Goal: Task Accomplishment & Management: Manage account settings

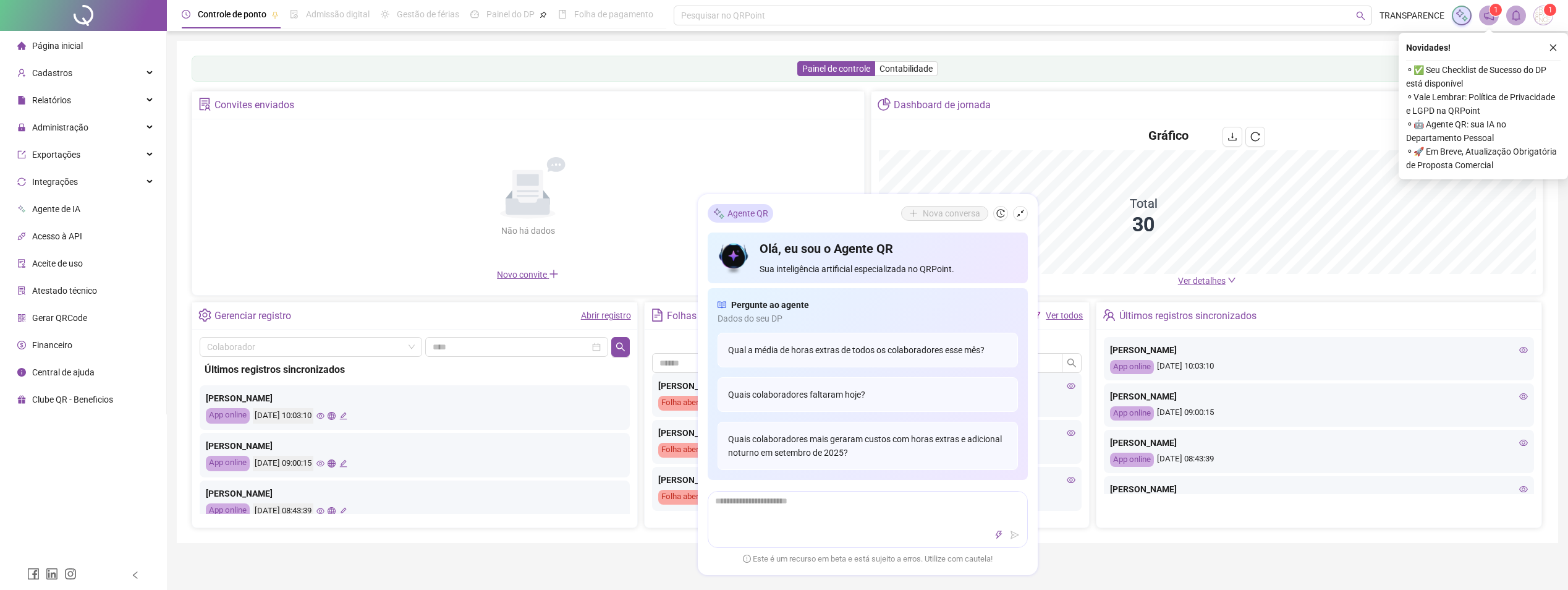
click at [97, 41] on li "Página inicial" at bounding box center [83, 46] width 161 height 25
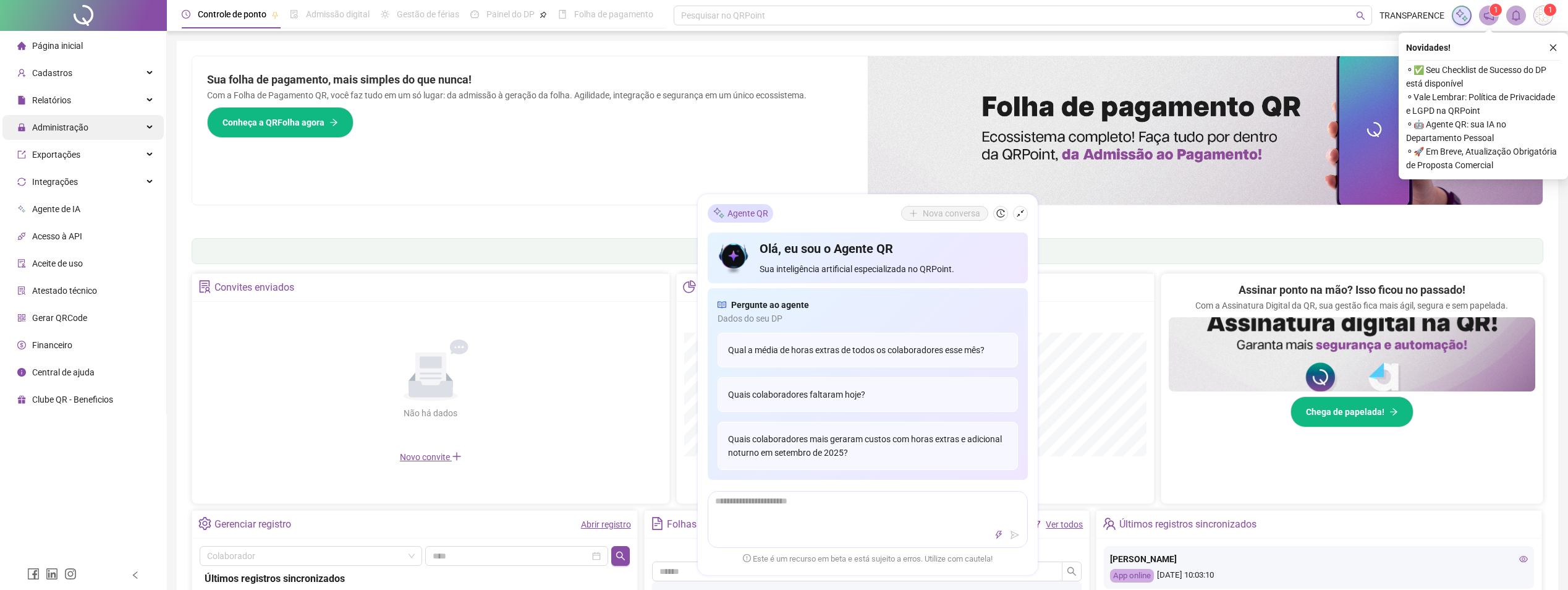
click at [84, 119] on span "Administração" at bounding box center [53, 128] width 71 height 25
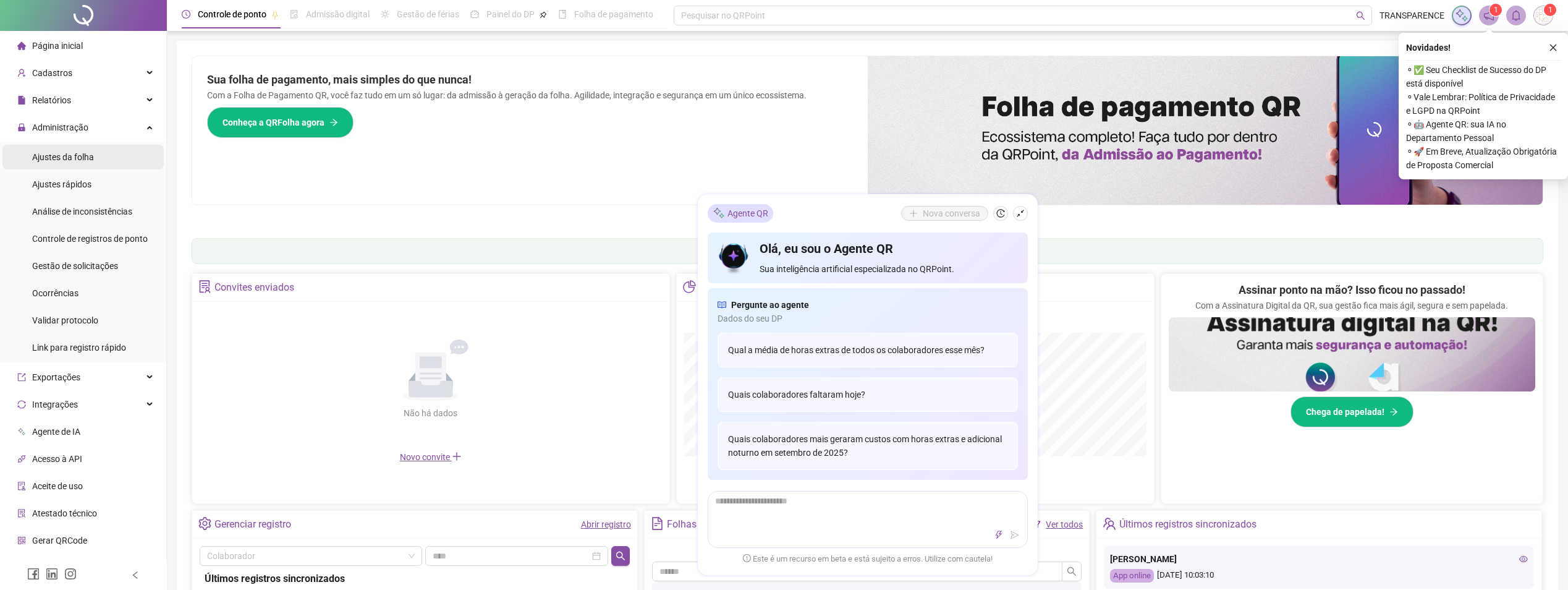
click at [93, 158] on li "Ajustes da folha" at bounding box center [83, 157] width 161 height 25
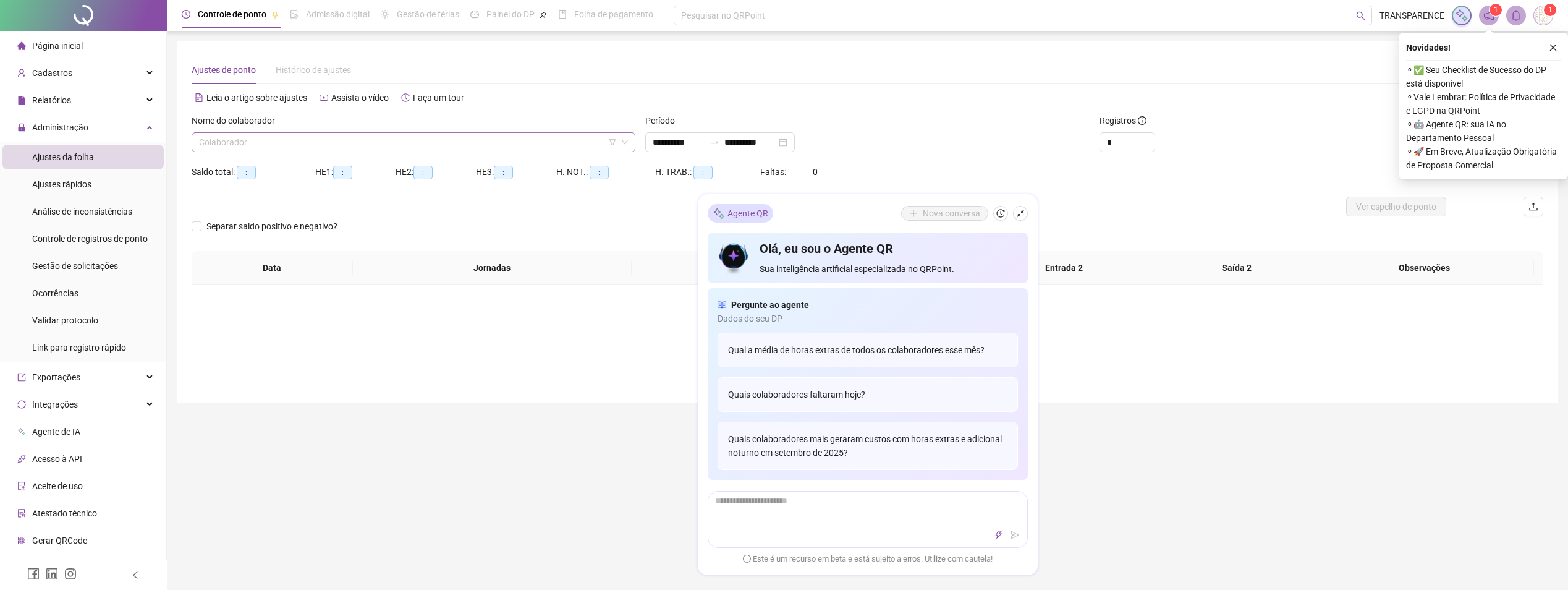
type input "**********"
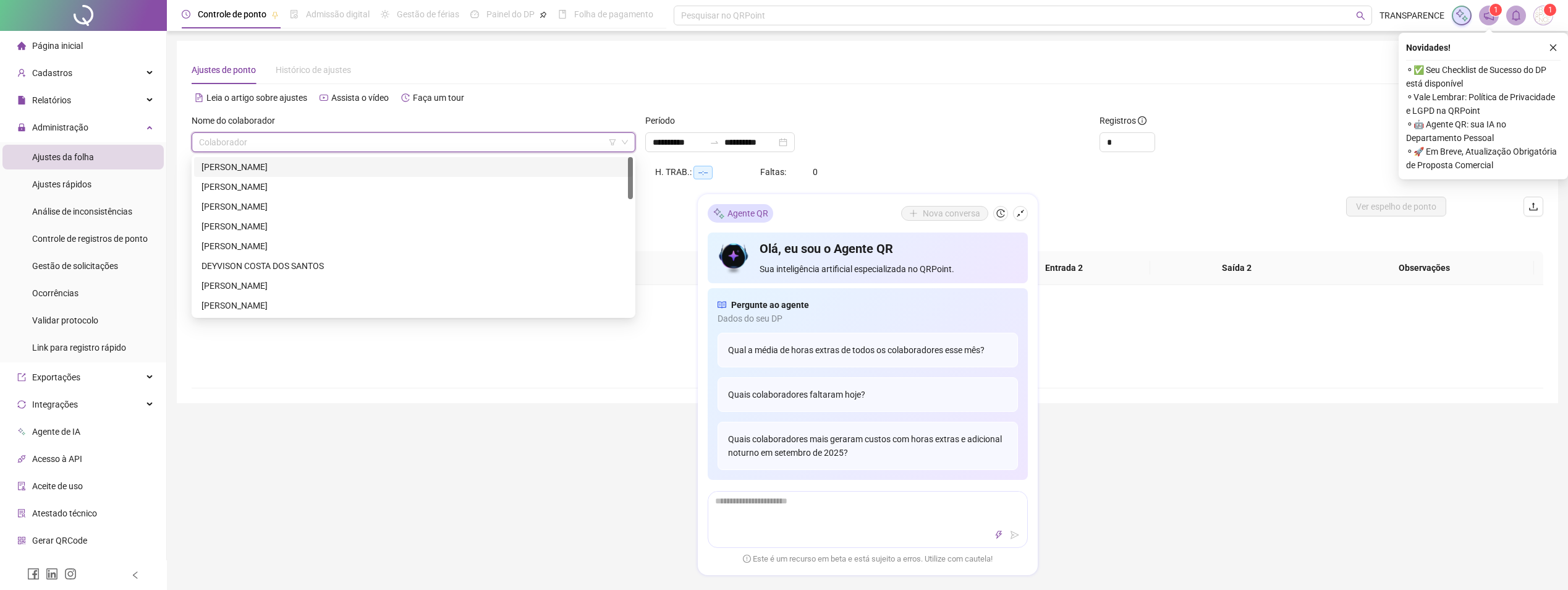
click at [480, 134] on input "search" at bounding box center [408, 142] width 418 height 19
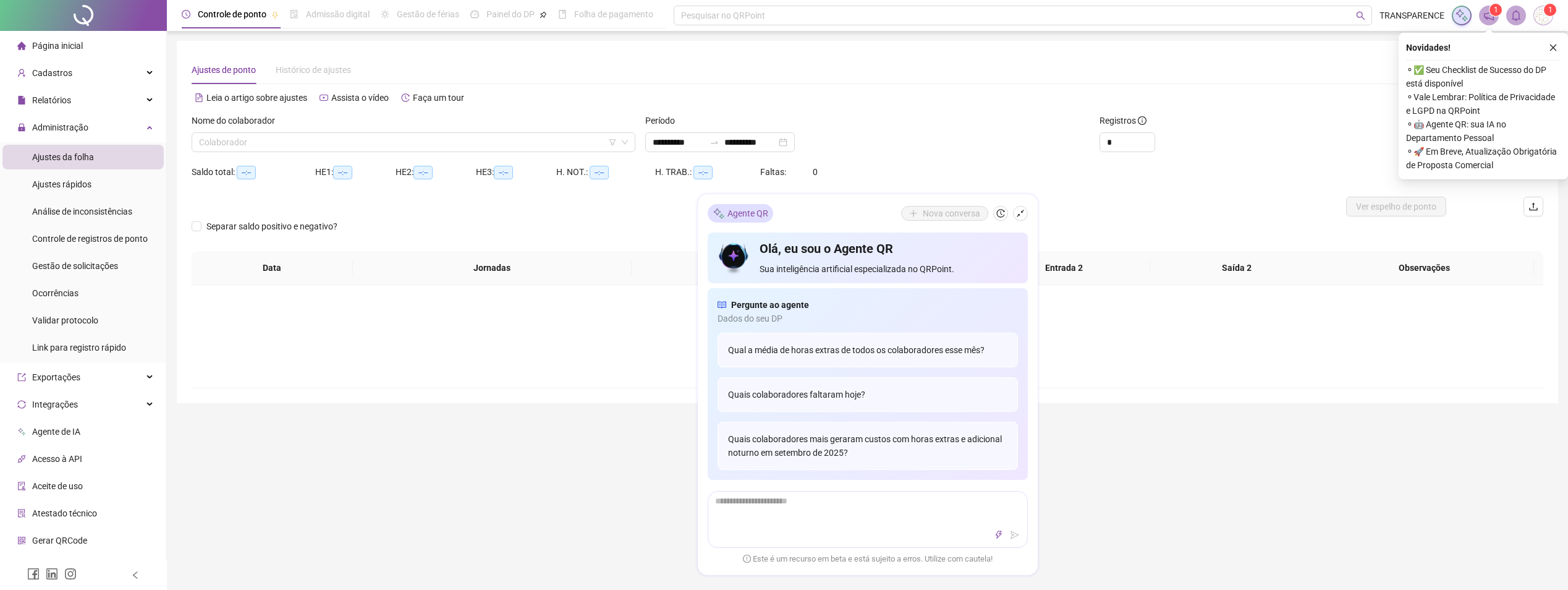
click at [1113, 206] on div at bounding box center [698, 206] width 1013 height 20
drag, startPoint x: 950, startPoint y: 169, endPoint x: 569, endPoint y: 247, distance: 388.9
click at [949, 169] on div "Saldo total: --:-- HE 1: --:-- HE 2: --:-- HE 3: --:-- H. NOT.: --:-- H. TRAB.:…" at bounding box center [867, 179] width 1352 height 34
click at [588, 139] on input "search" at bounding box center [408, 142] width 418 height 19
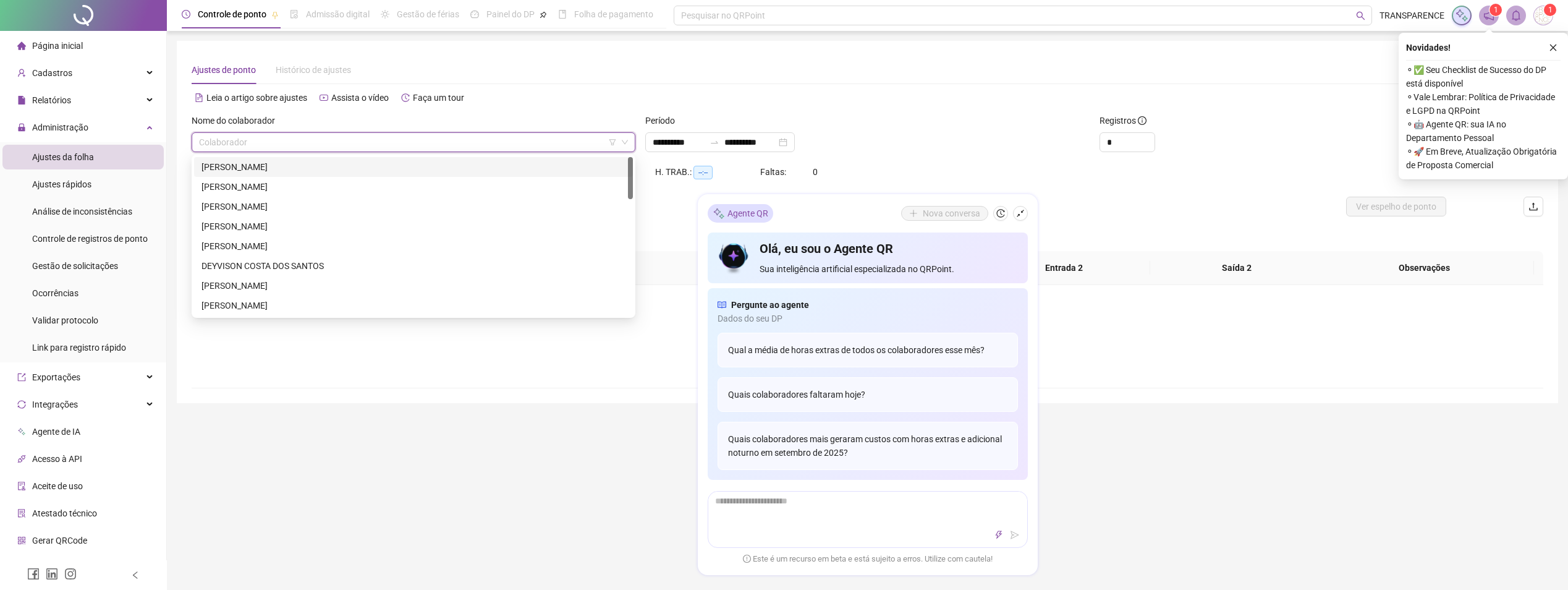
click at [351, 158] on div "[PERSON_NAME]" at bounding box center [413, 167] width 439 height 20
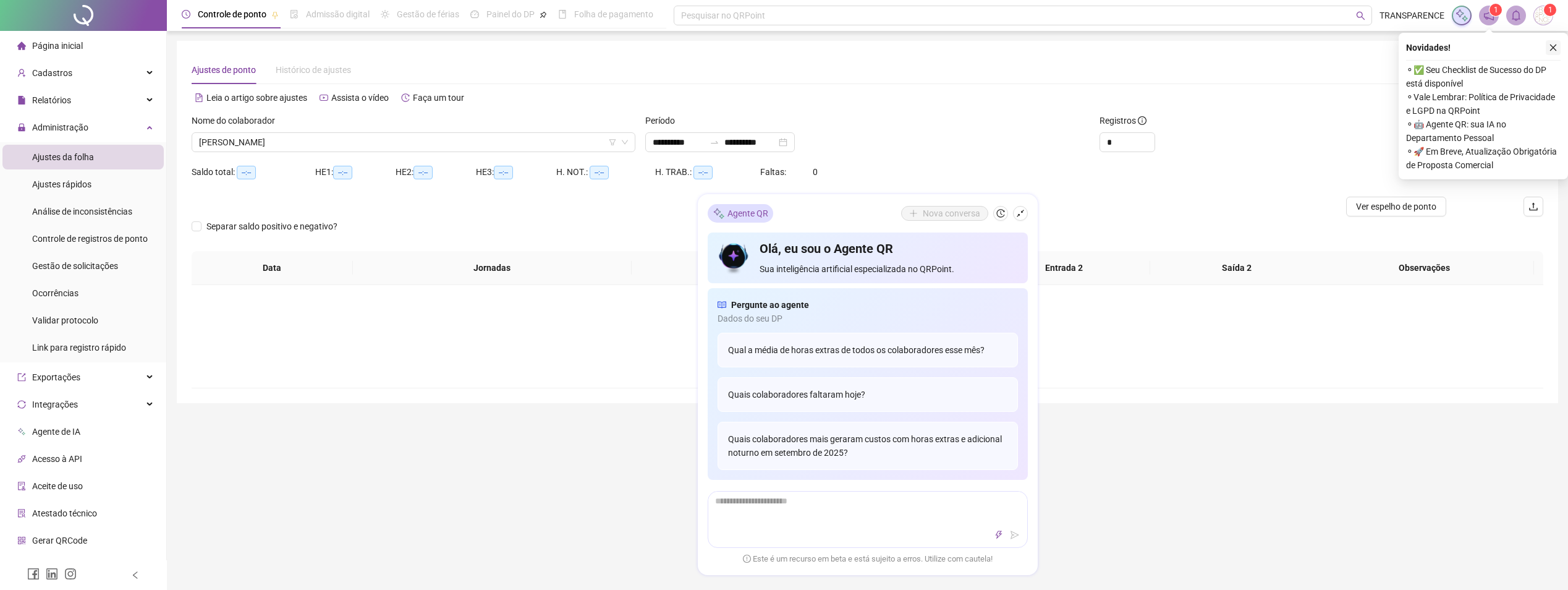
click at [1552, 46] on icon "close" at bounding box center [1553, 48] width 9 height 9
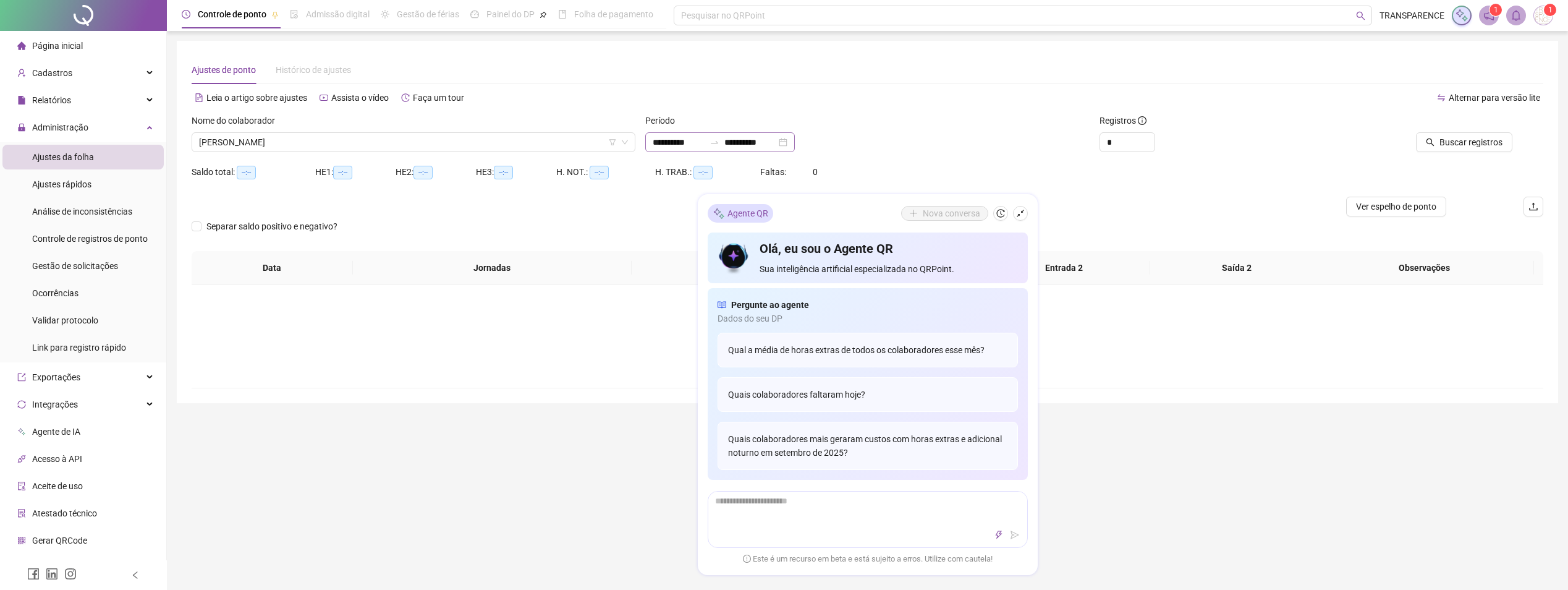
click at [655, 135] on div "**********" at bounding box center [720, 142] width 149 height 20
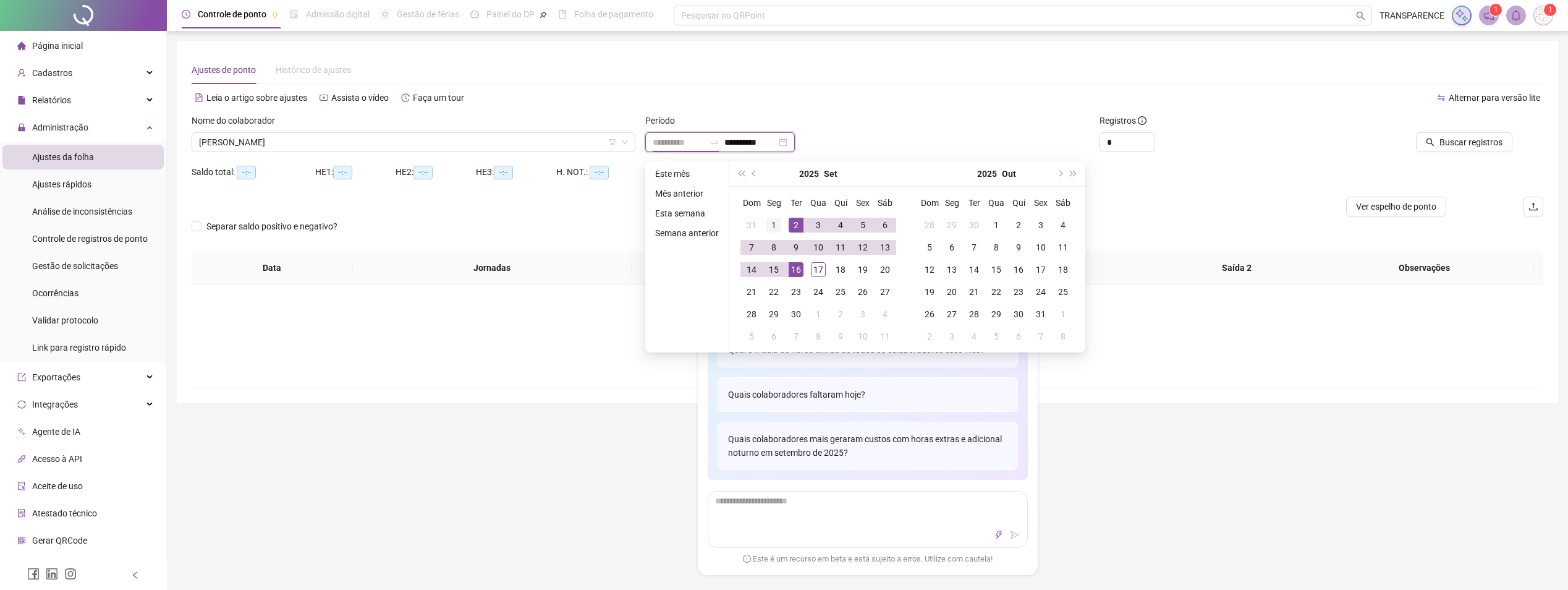
type input "**********"
click at [781, 225] on td "1" at bounding box center [774, 225] width 23 height 23
type input "**********"
click at [819, 270] on div "17" at bounding box center [818, 270] width 15 height 15
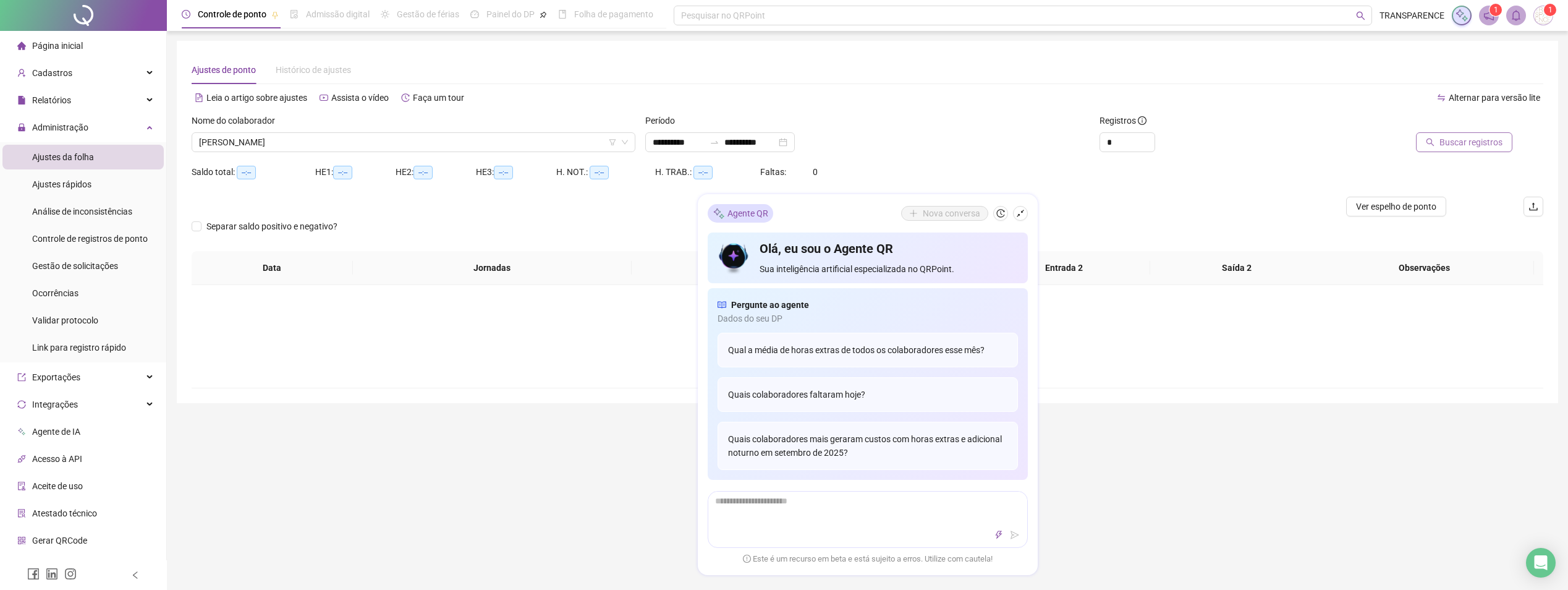
click at [1440, 133] on button "Buscar registros" at bounding box center [1464, 142] width 96 height 20
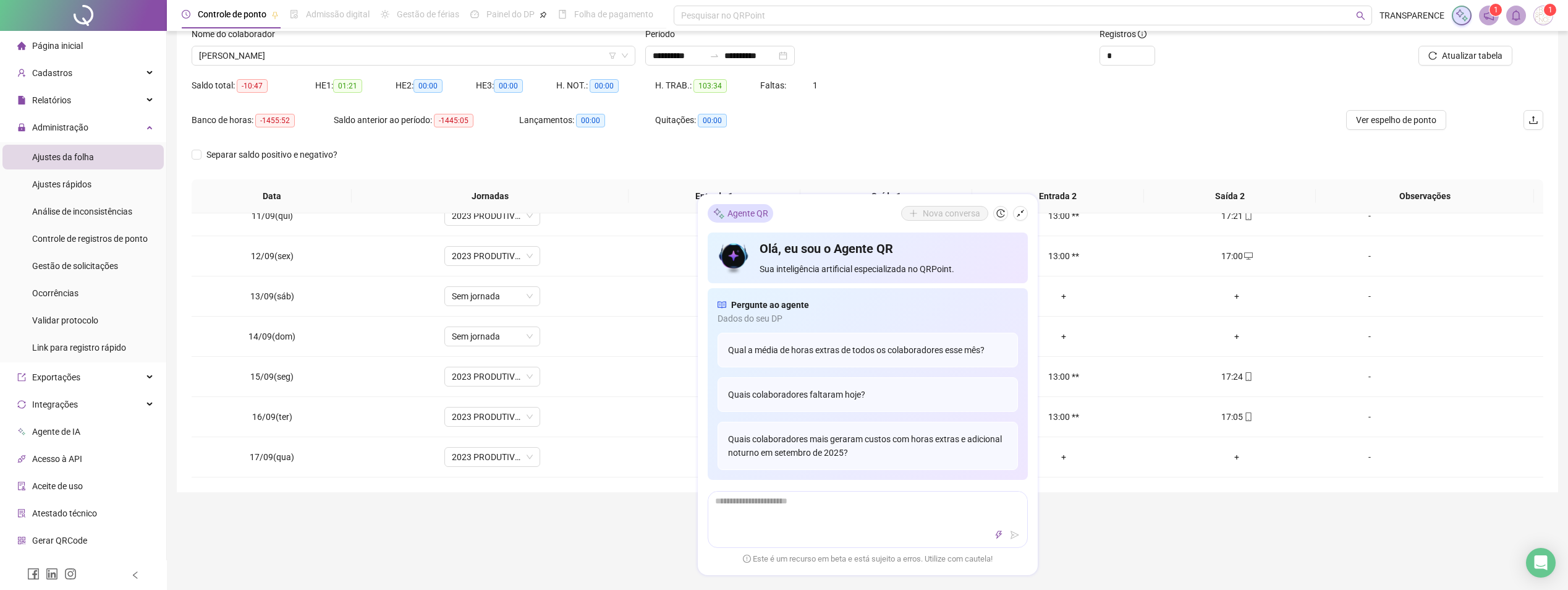
scroll to position [309, 0]
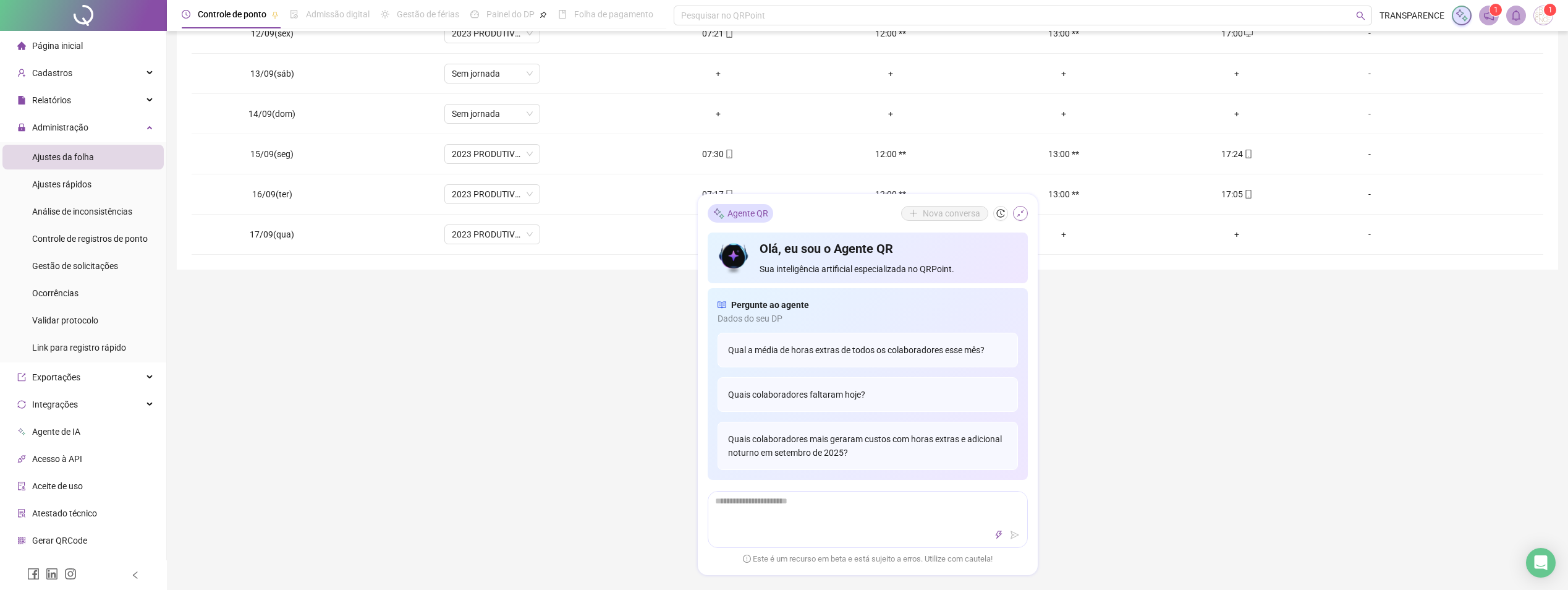
click at [1021, 216] on icon "shrink" at bounding box center [1020, 213] width 9 height 9
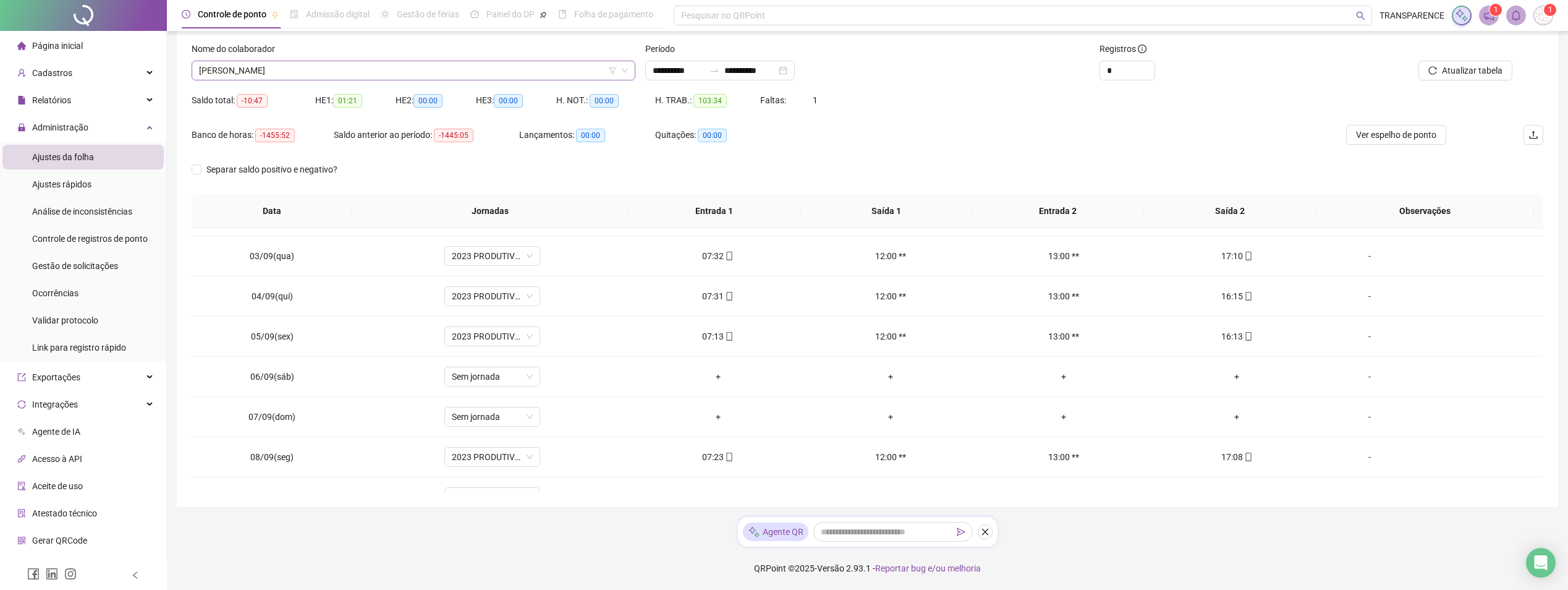
scroll to position [0, 0]
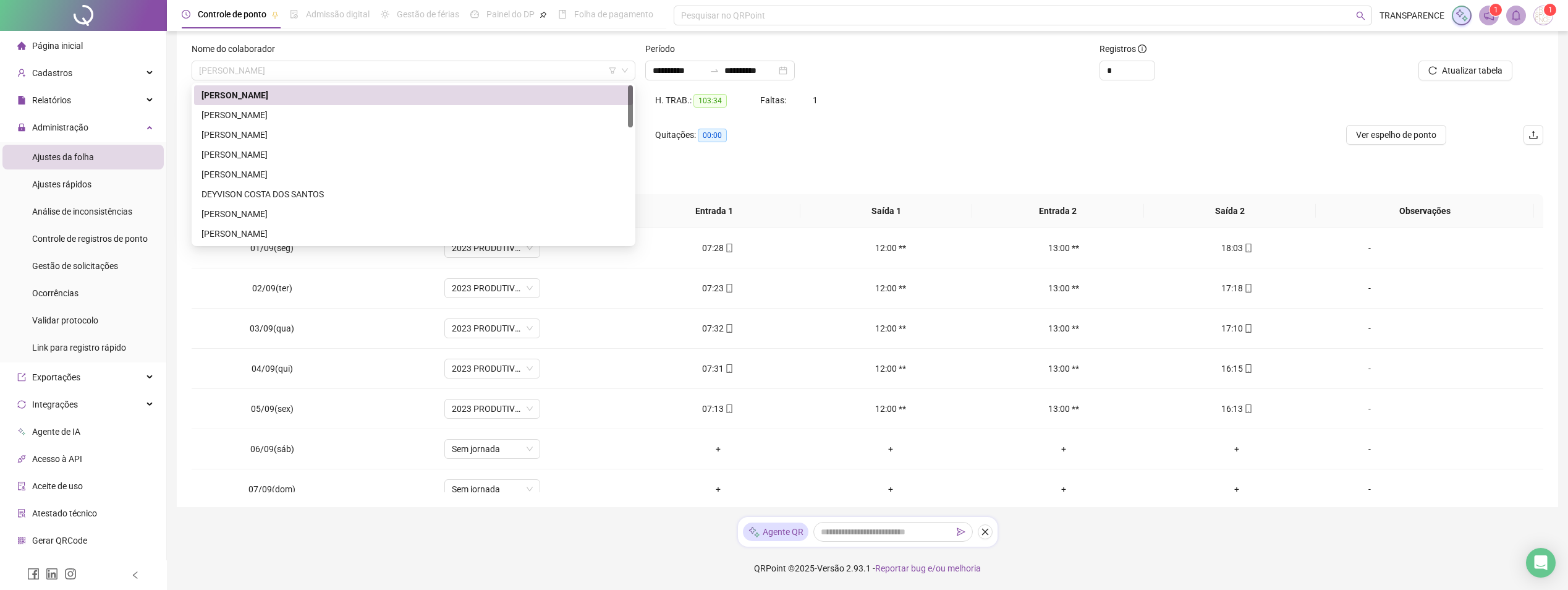
drag, startPoint x: 418, startPoint y: 64, endPoint x: 358, endPoint y: 135, distance: 93.0
click at [415, 67] on span "[PERSON_NAME]" at bounding box center [413, 71] width 429 height 19
click at [311, 188] on div "DEYVISON COSTA DOS SANTOS" at bounding box center [413, 194] width 424 height 14
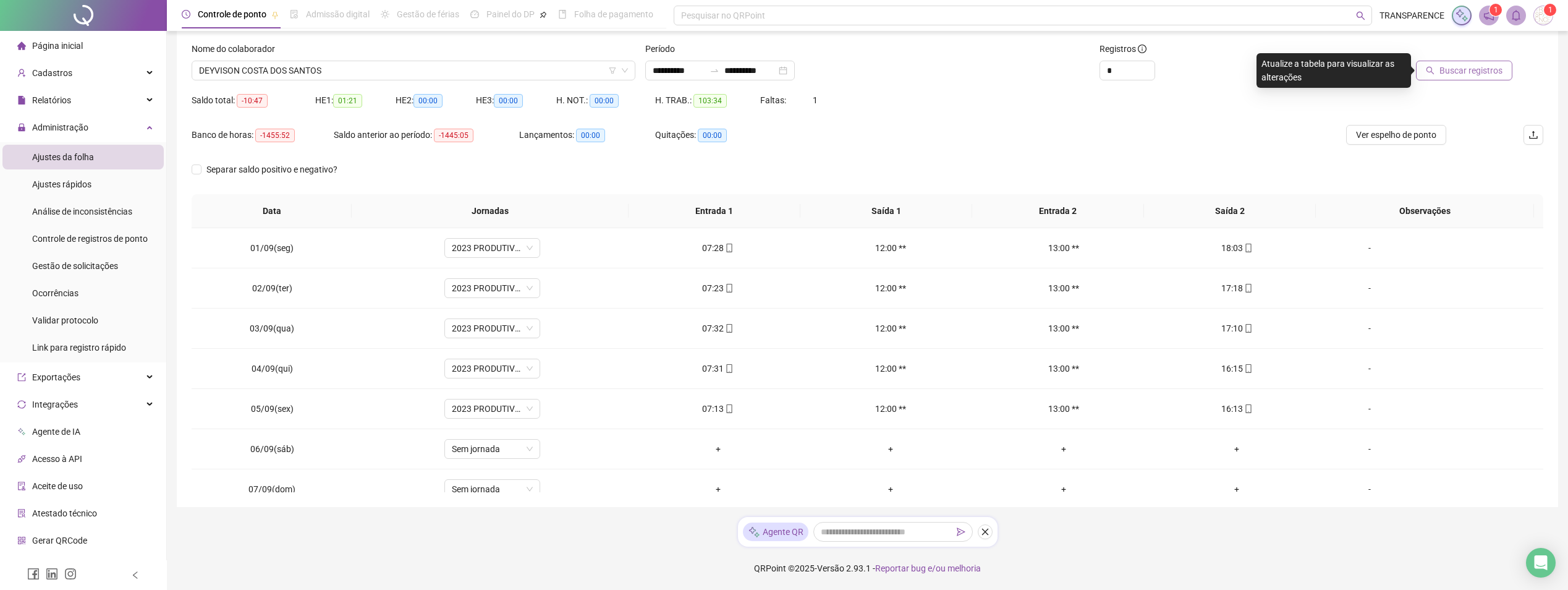
click at [1489, 62] on button "Buscar registros" at bounding box center [1464, 71] width 96 height 20
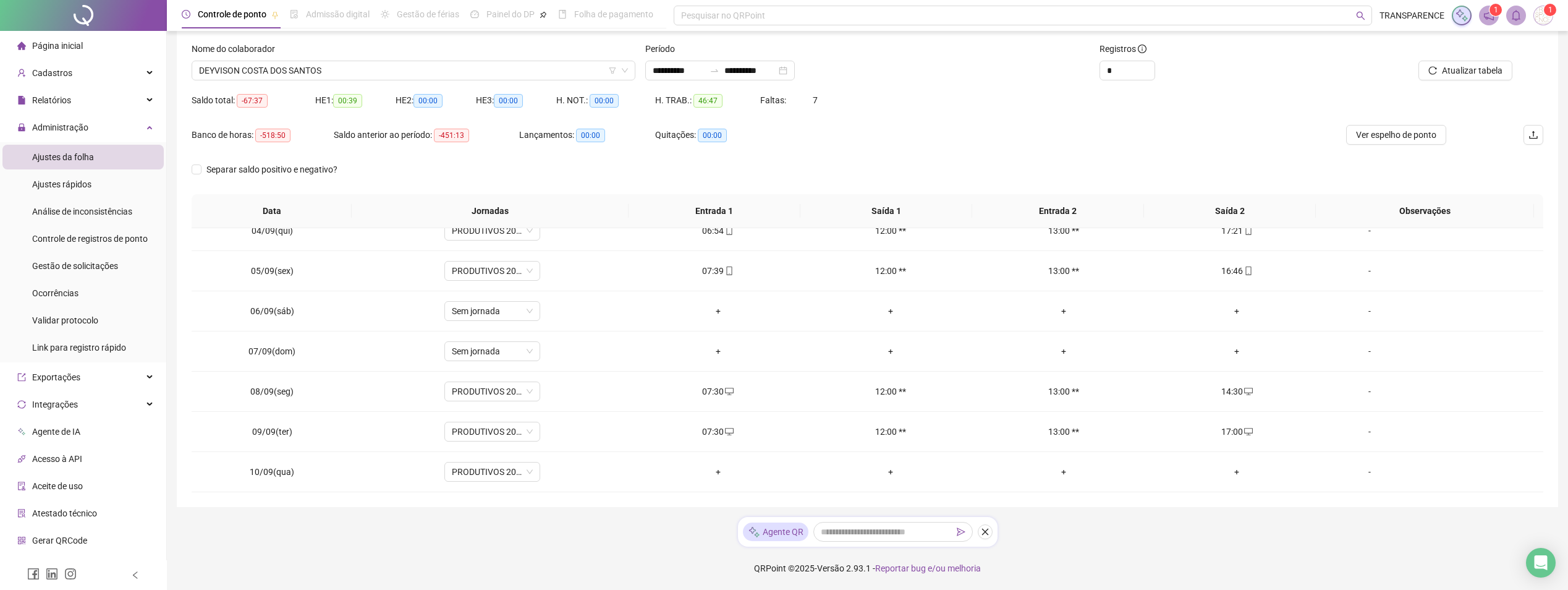
scroll to position [419, 0]
click at [363, 73] on span "DEYVISON COSTA DOS SANTOS" at bounding box center [413, 71] width 429 height 19
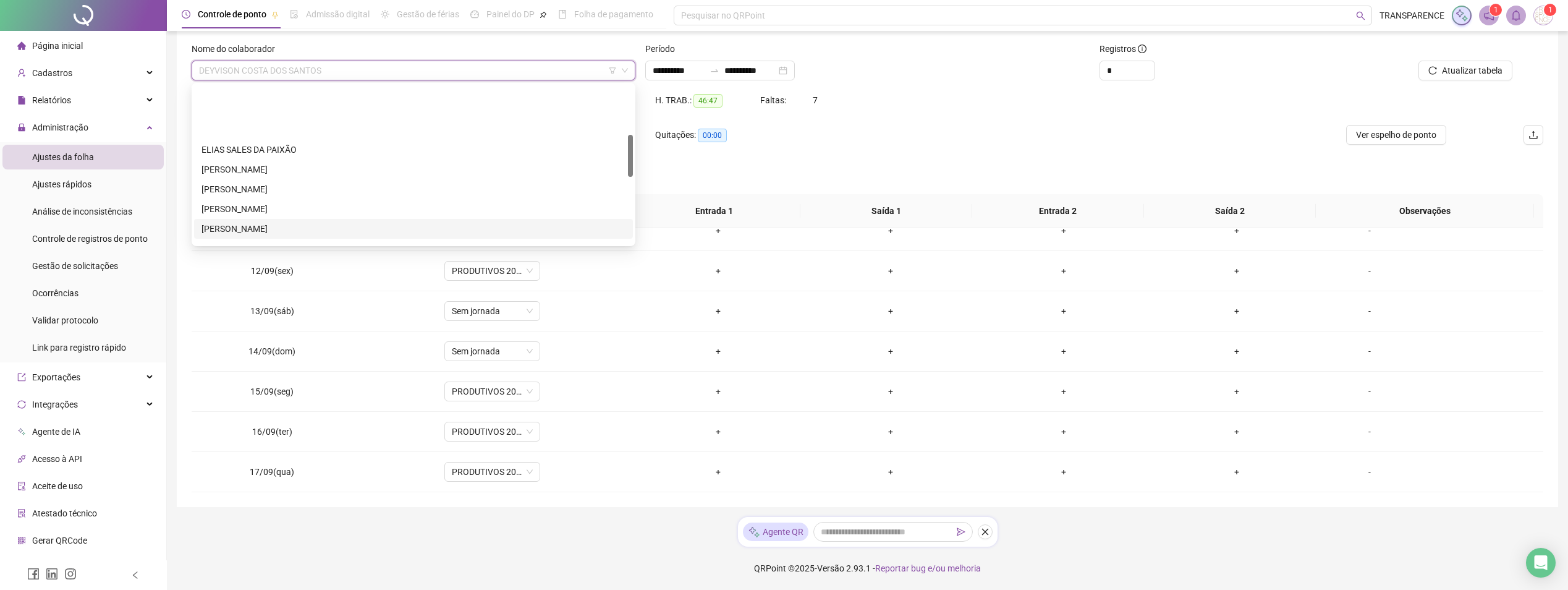
scroll to position [185, 0]
click at [280, 198] on div "[PERSON_NAME]" at bounding box center [413, 206] width 439 height 20
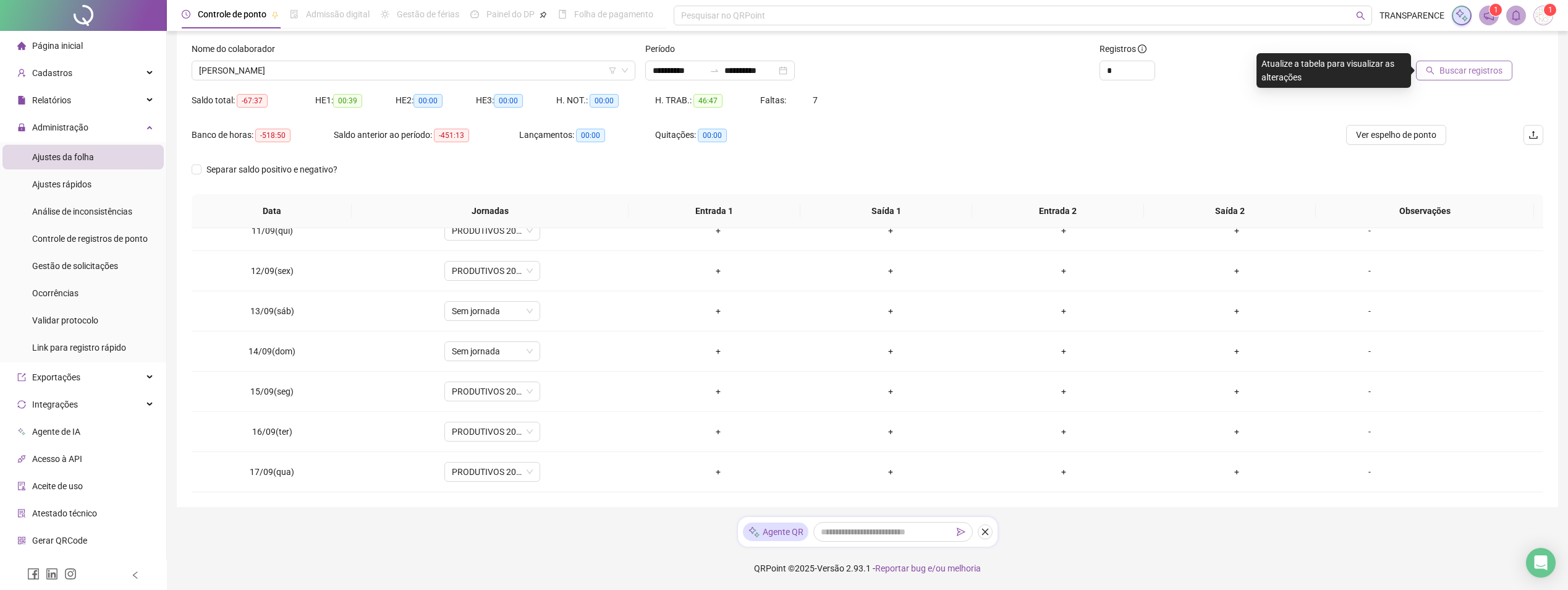
drag, startPoint x: 1460, startPoint y: 68, endPoint x: 1440, endPoint y: 78, distance: 22.4
click at [1458, 69] on span "Buscar registros" at bounding box center [1470, 71] width 63 height 14
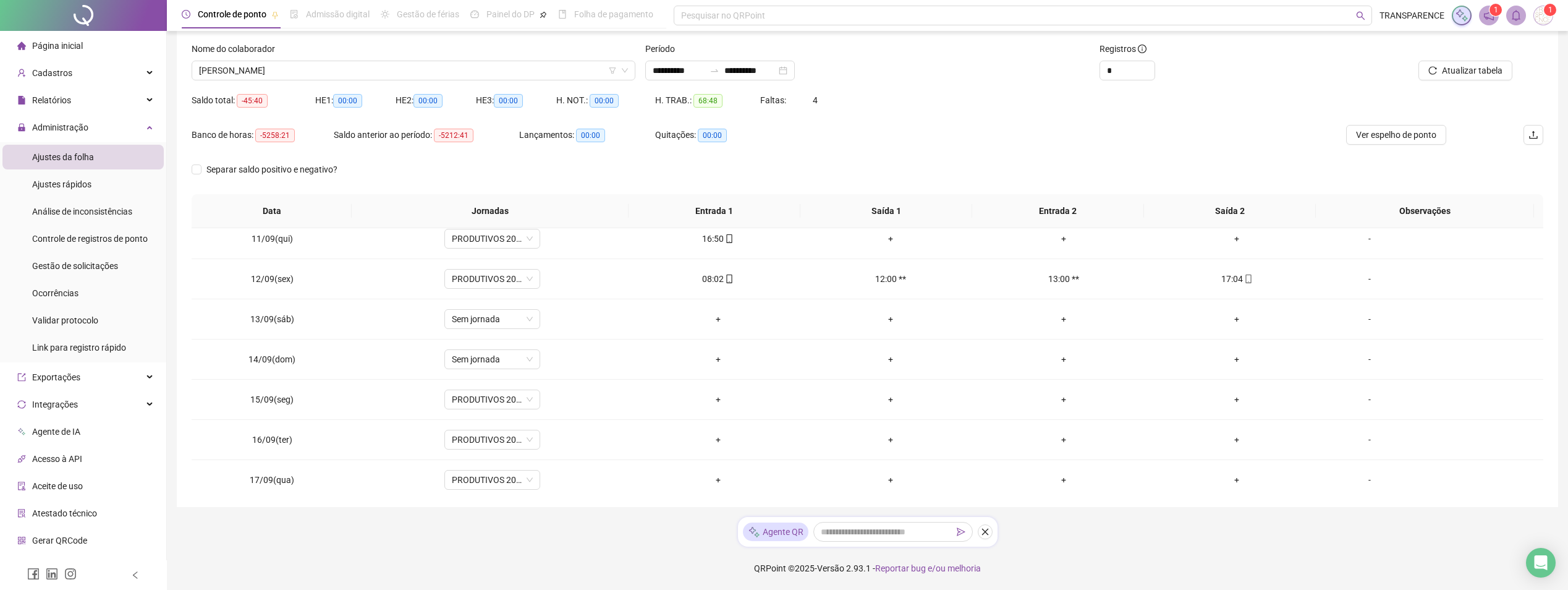
scroll to position [419, 0]
click at [323, 84] on div "Nome do colaborador [PERSON_NAME]" at bounding box center [413, 66] width 453 height 48
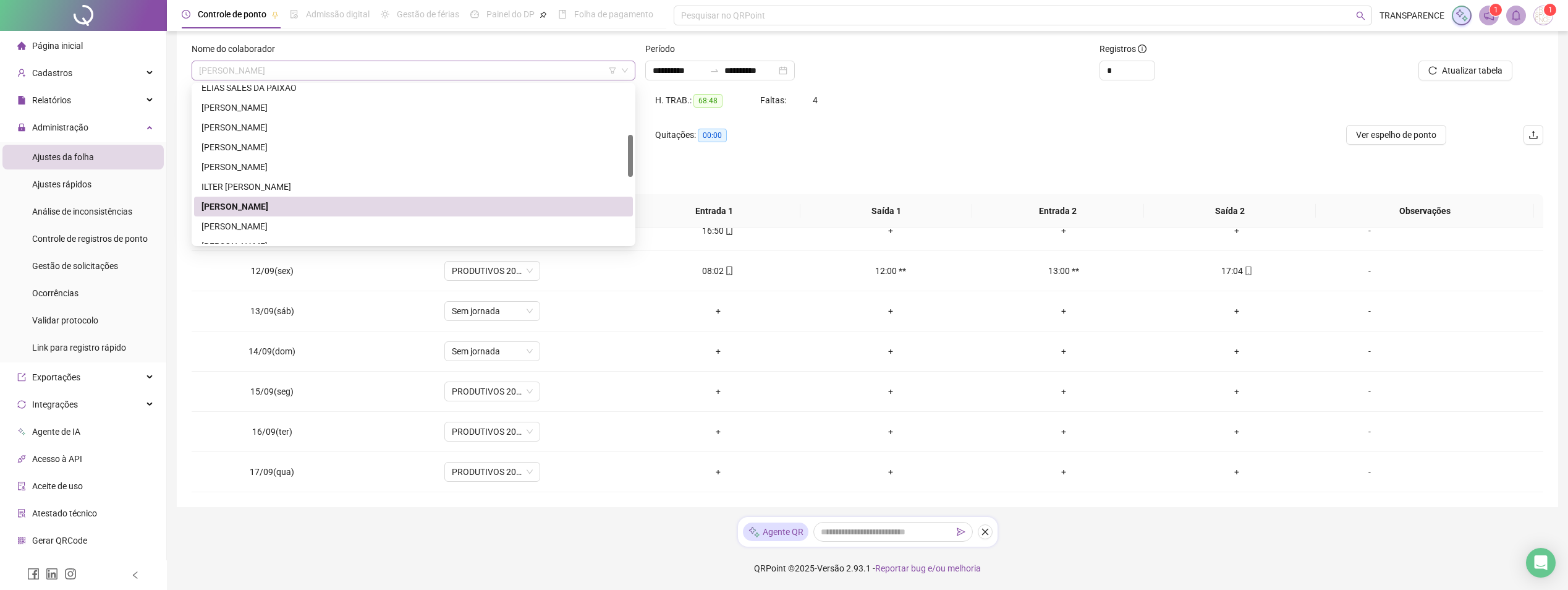
click at [330, 71] on span "[PERSON_NAME]" at bounding box center [413, 71] width 429 height 19
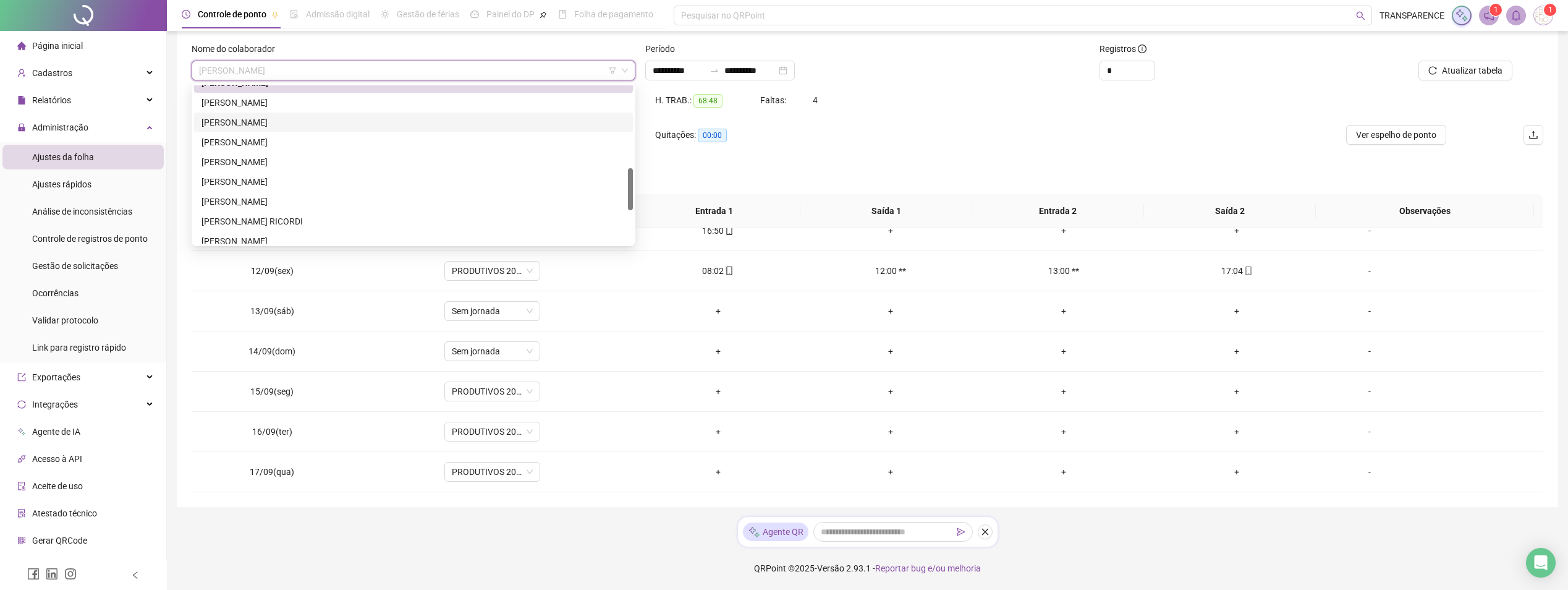
click at [303, 126] on div "[PERSON_NAME]" at bounding box center [413, 123] width 424 height 14
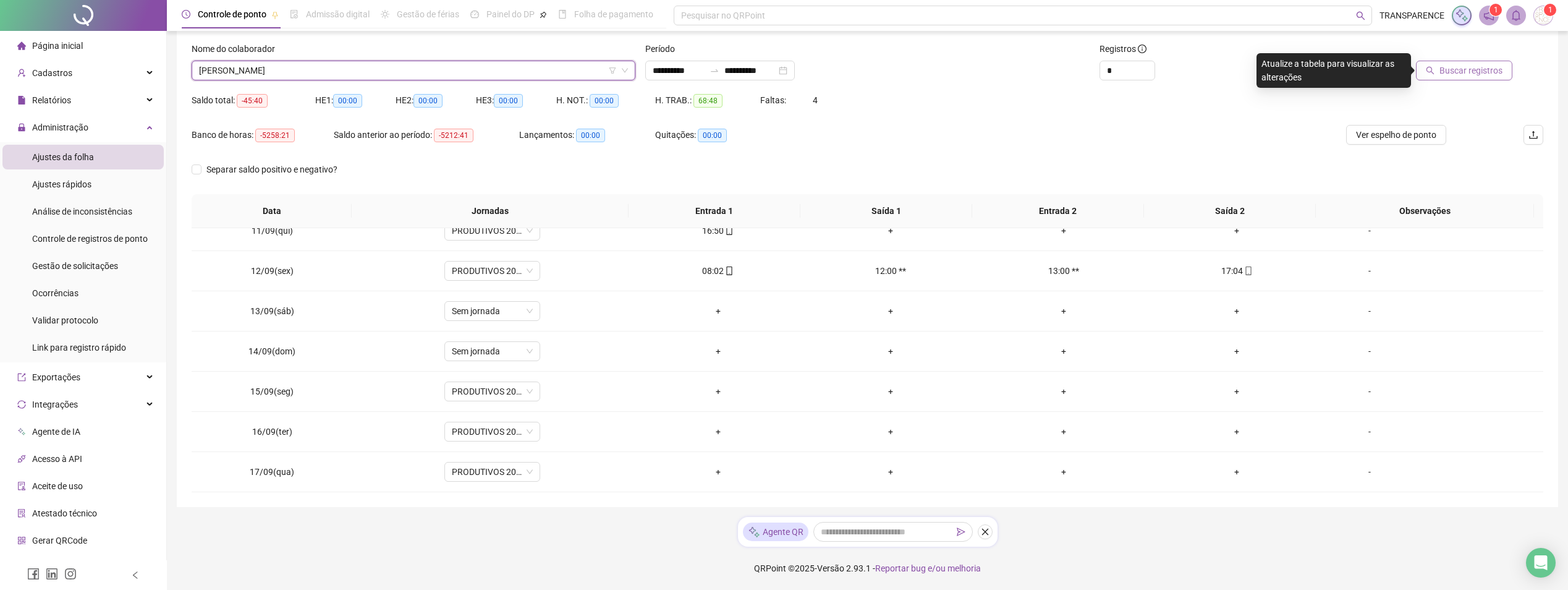
click at [1462, 61] on button "Buscar registros" at bounding box center [1464, 71] width 96 height 20
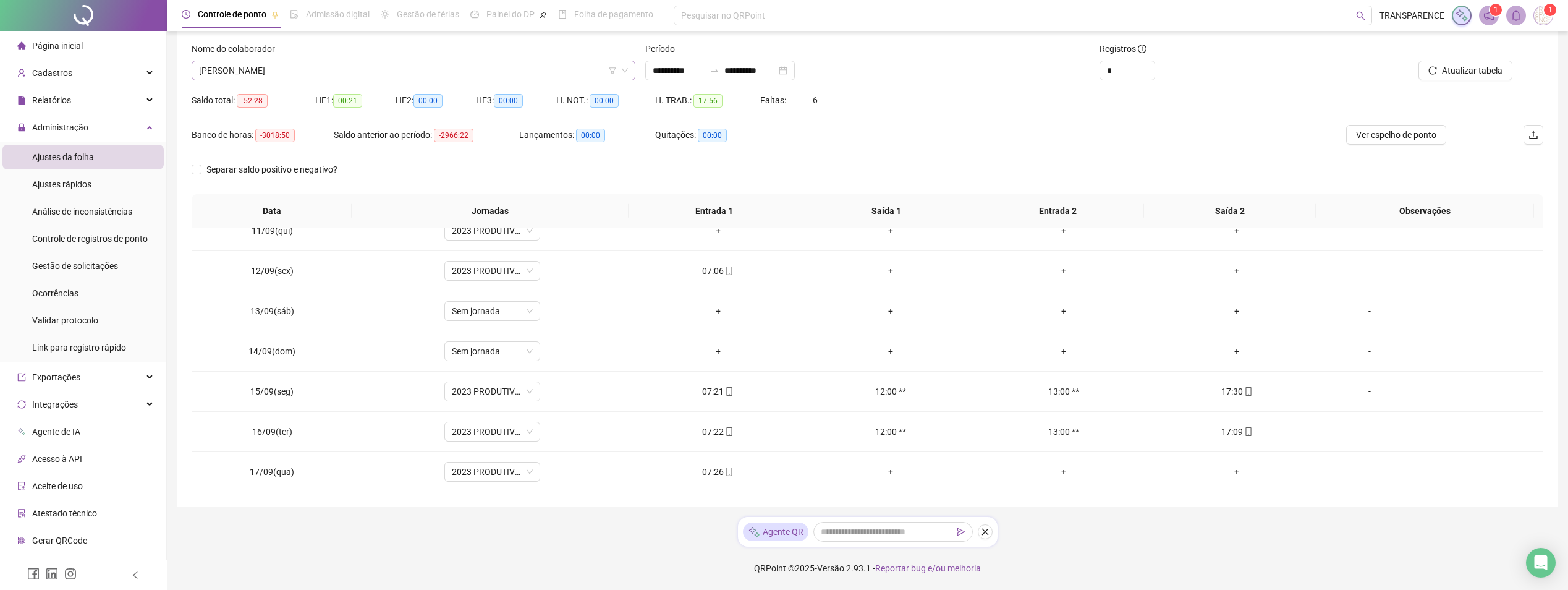
click at [481, 78] on span "[PERSON_NAME]" at bounding box center [413, 71] width 429 height 19
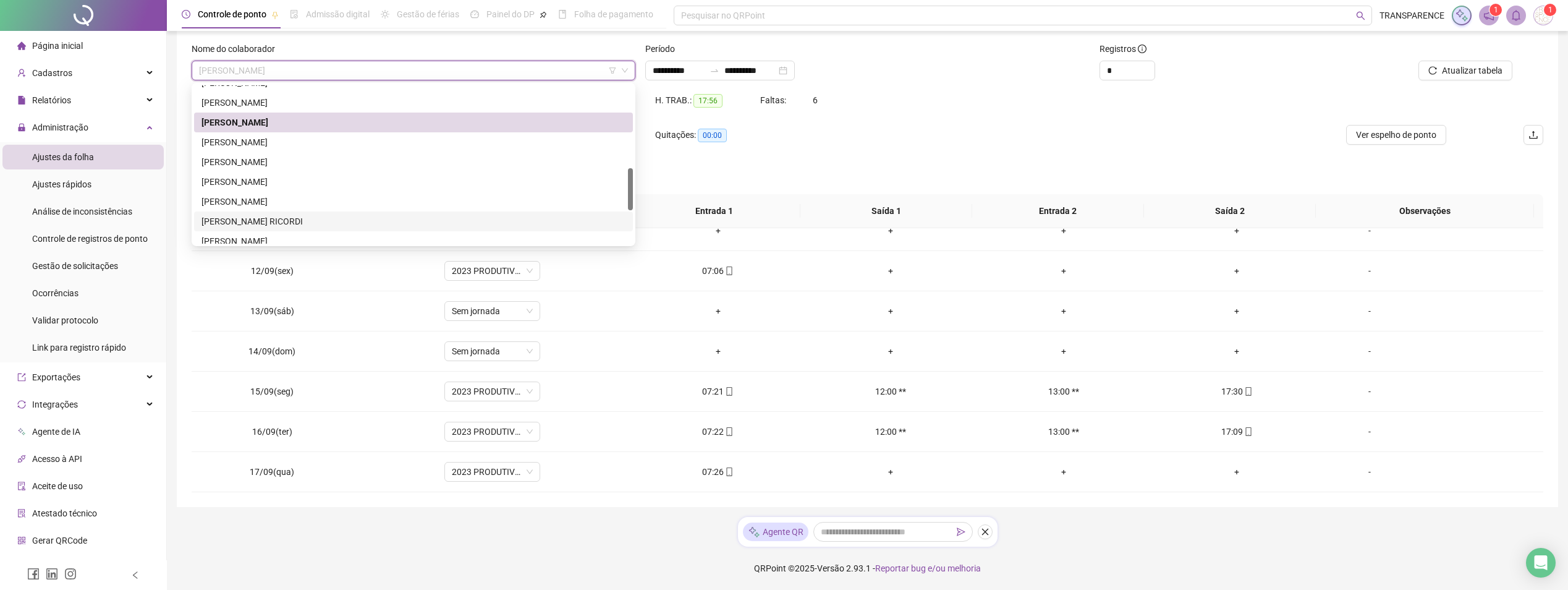
click at [286, 215] on div "[PERSON_NAME] RICORDI" at bounding box center [413, 221] width 424 height 14
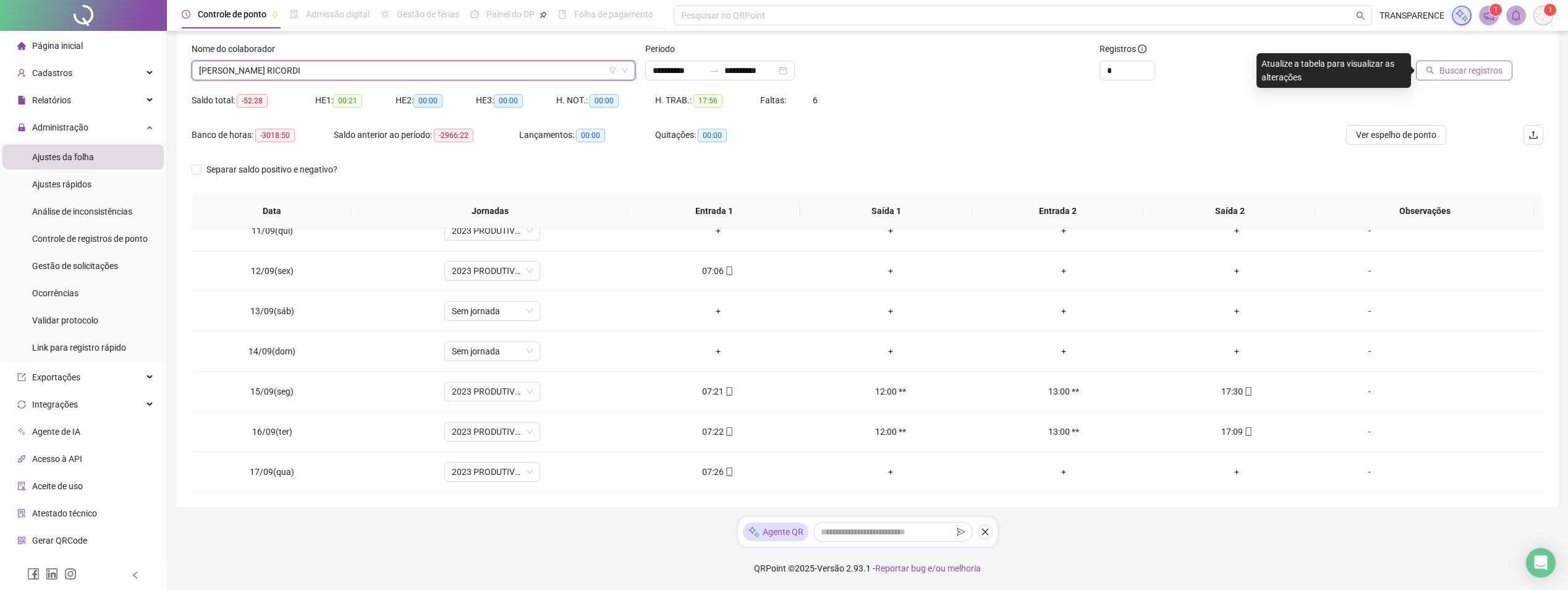
click at [1490, 66] on span "Buscar registros" at bounding box center [1470, 71] width 63 height 14
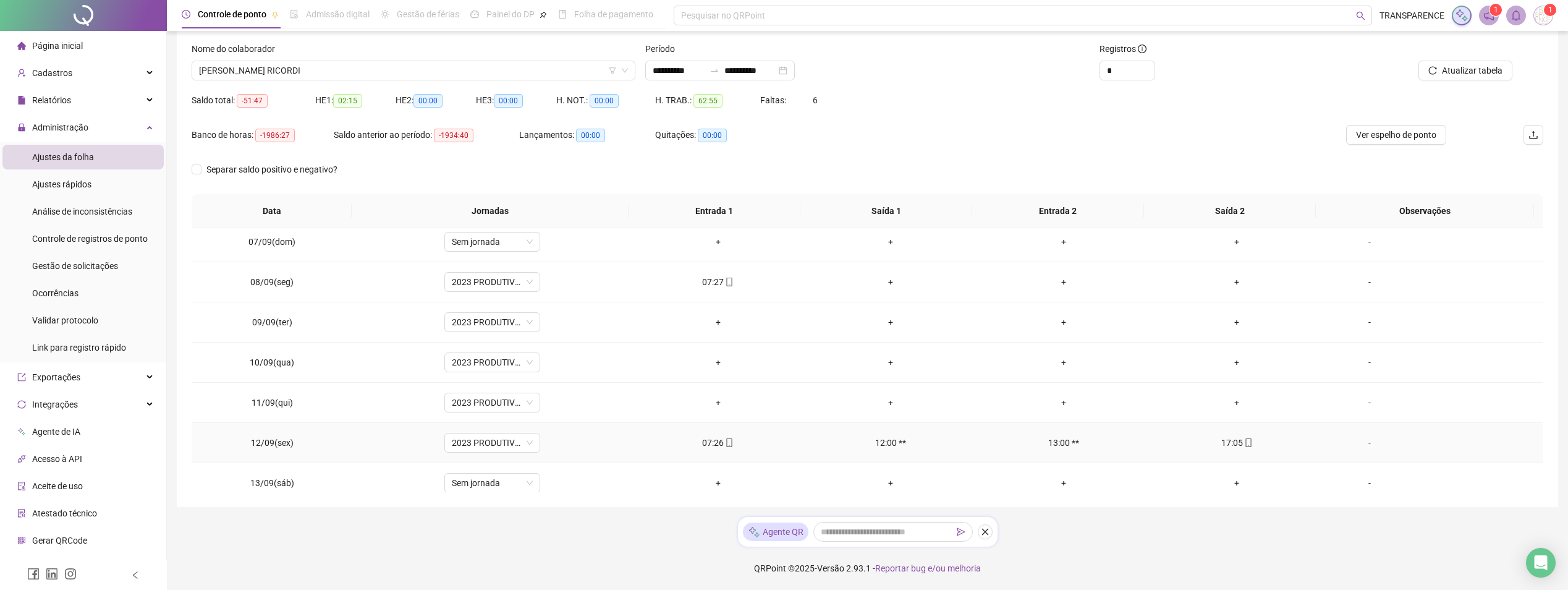
scroll to position [419, 0]
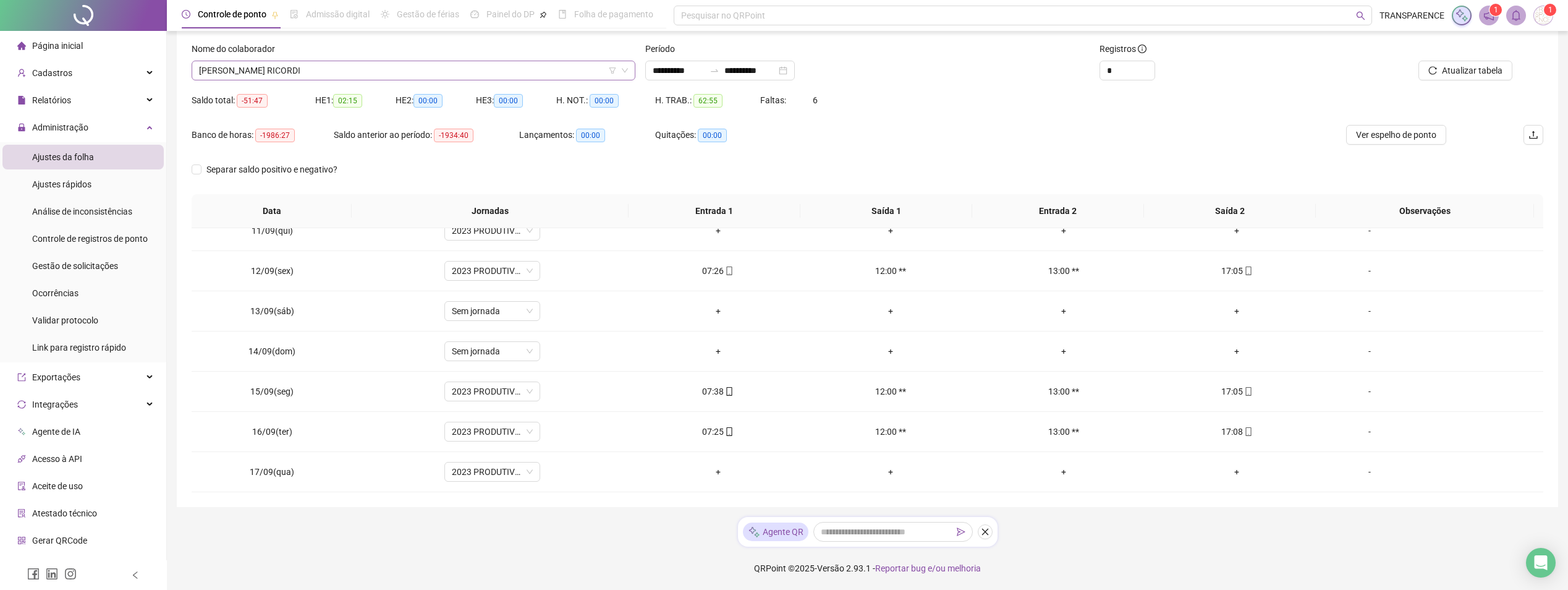
click at [330, 70] on span "[PERSON_NAME] RICORDI" at bounding box center [413, 71] width 429 height 19
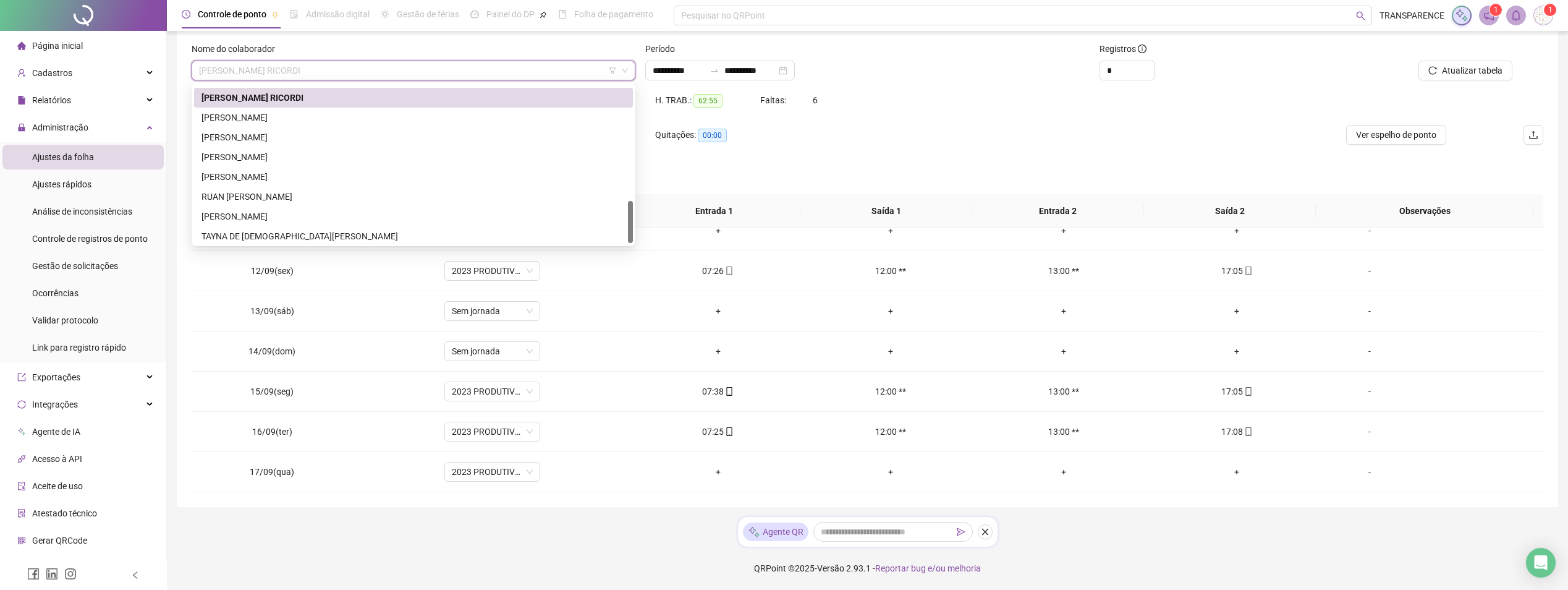
scroll to position [435, 0]
click at [325, 117] on div "[PERSON_NAME]" at bounding box center [413, 115] width 424 height 14
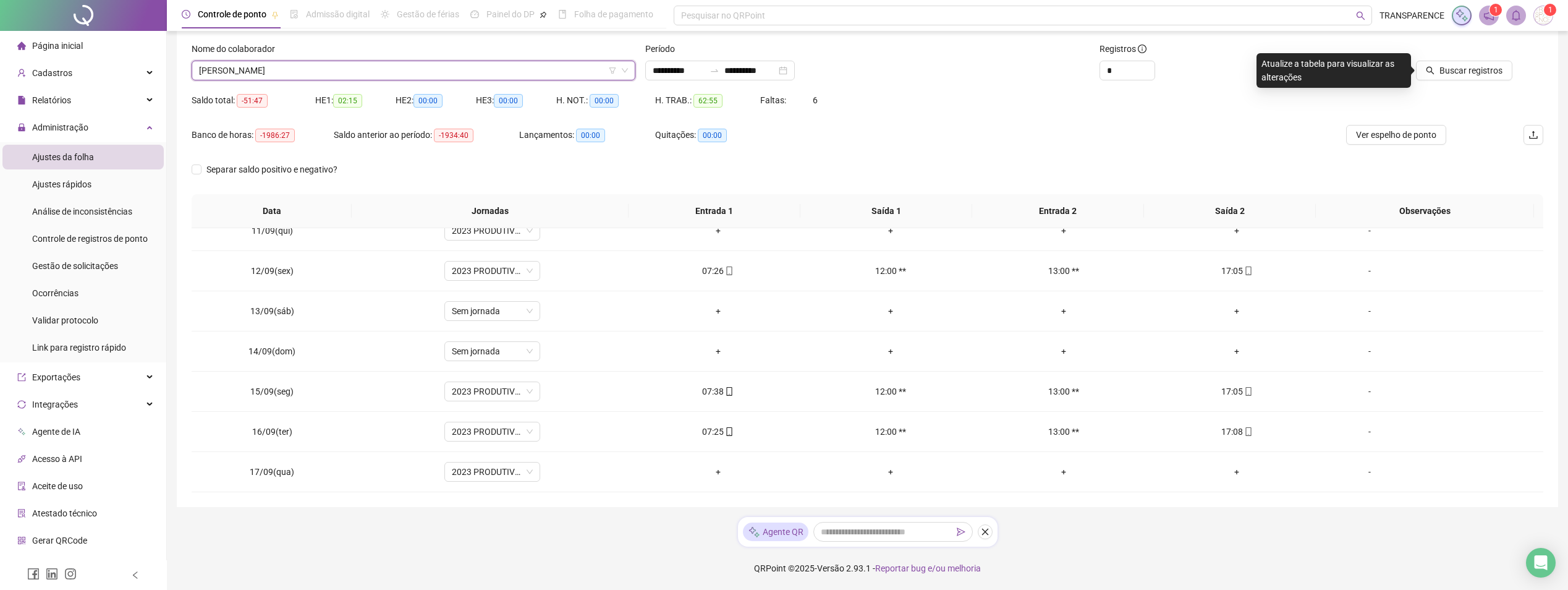
click at [421, 61] on span "[PERSON_NAME]" at bounding box center [413, 71] width 429 height 19
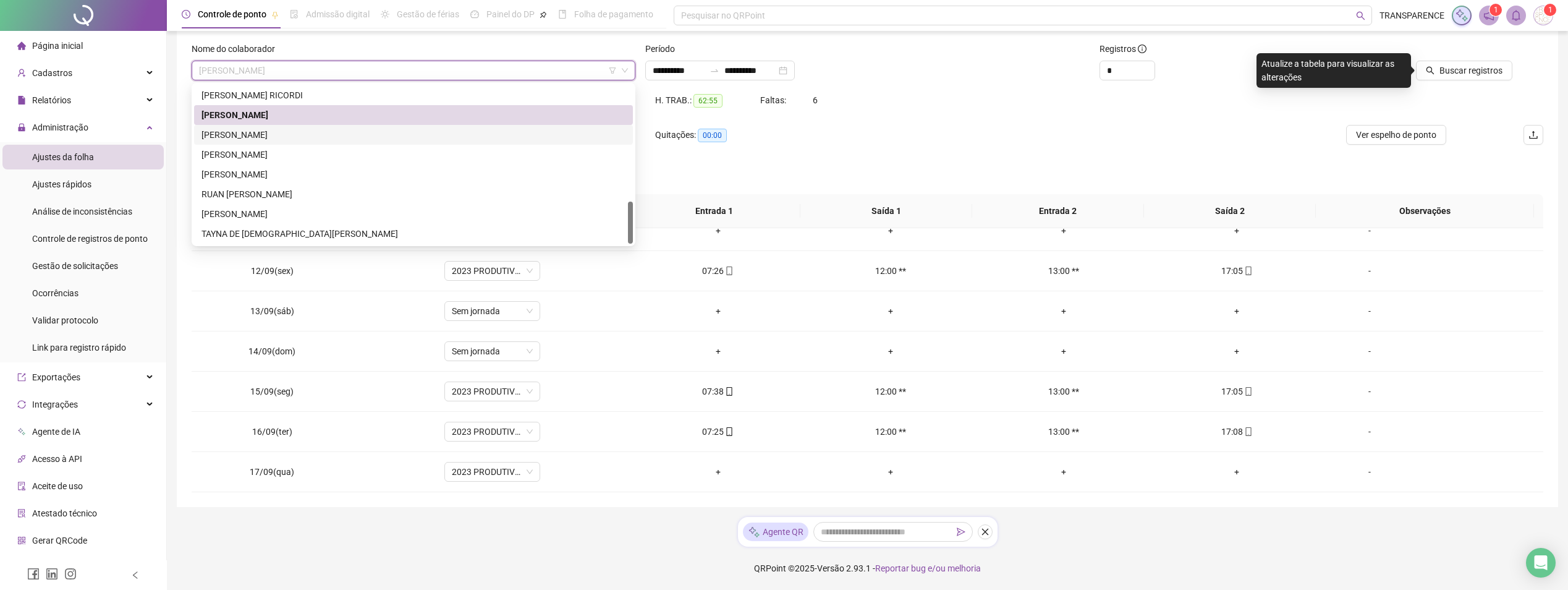
drag, startPoint x: 326, startPoint y: 129, endPoint x: 357, endPoint y: 122, distance: 31.8
click at [326, 128] on div "[PERSON_NAME]" at bounding box center [413, 135] width 424 height 14
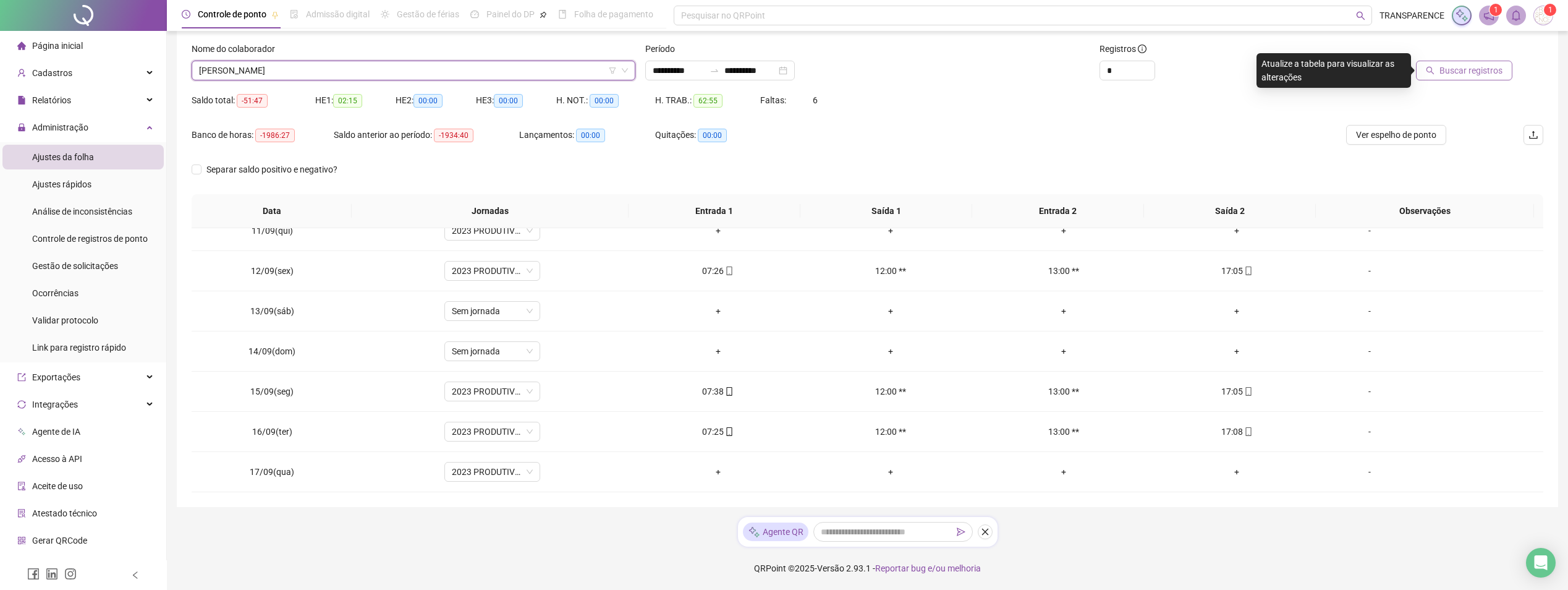
click at [1464, 74] on span "Buscar registros" at bounding box center [1470, 71] width 63 height 14
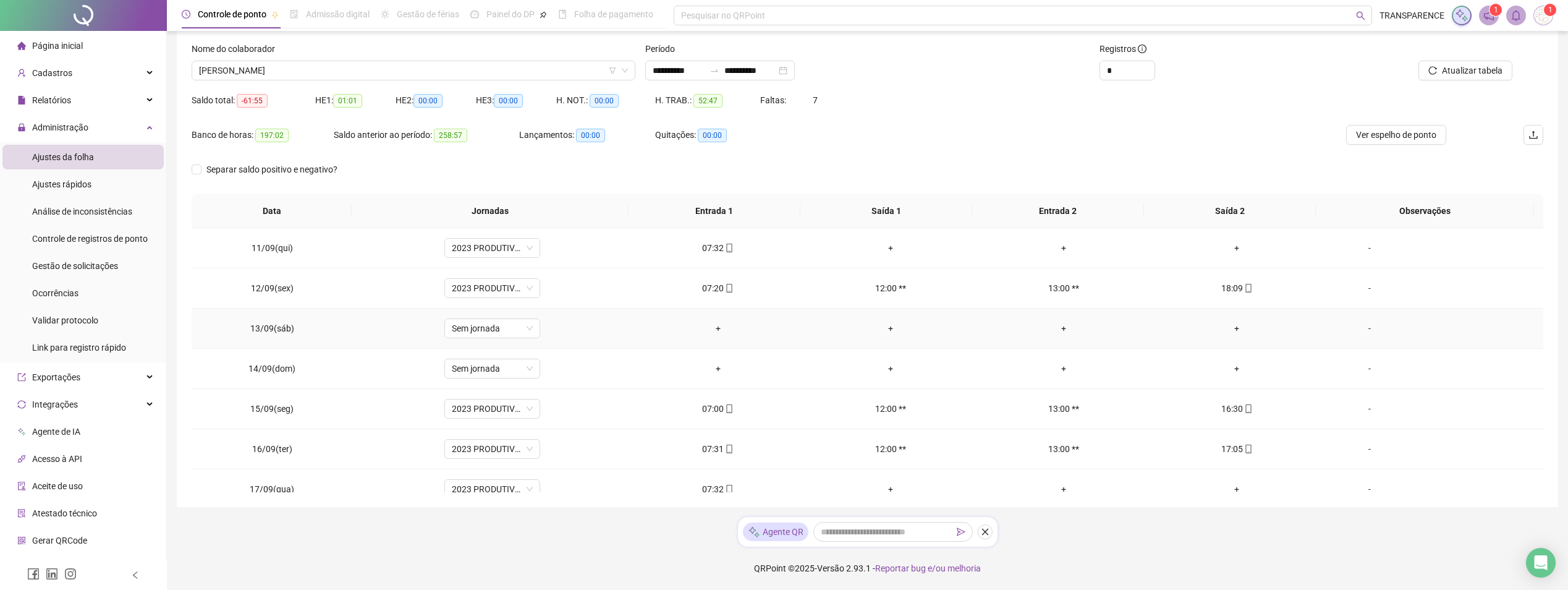
scroll to position [419, 0]
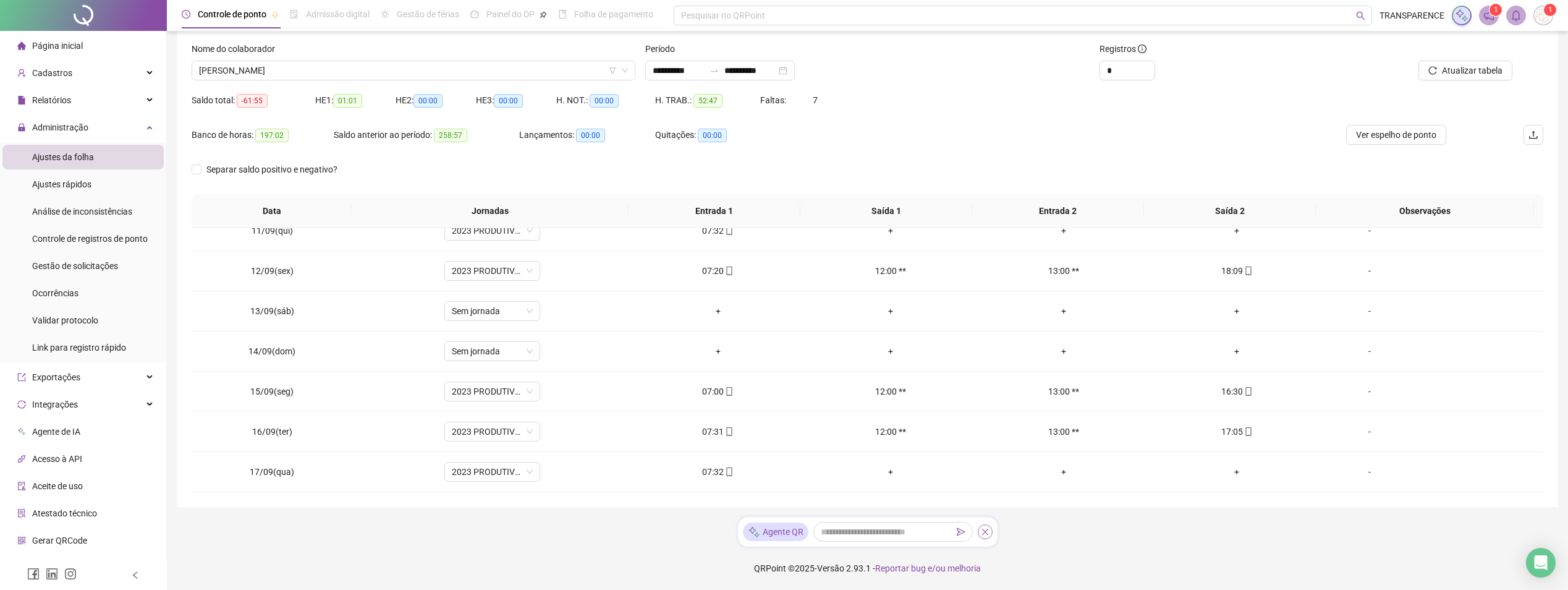
click at [984, 536] on button "button" at bounding box center [985, 532] width 15 height 15
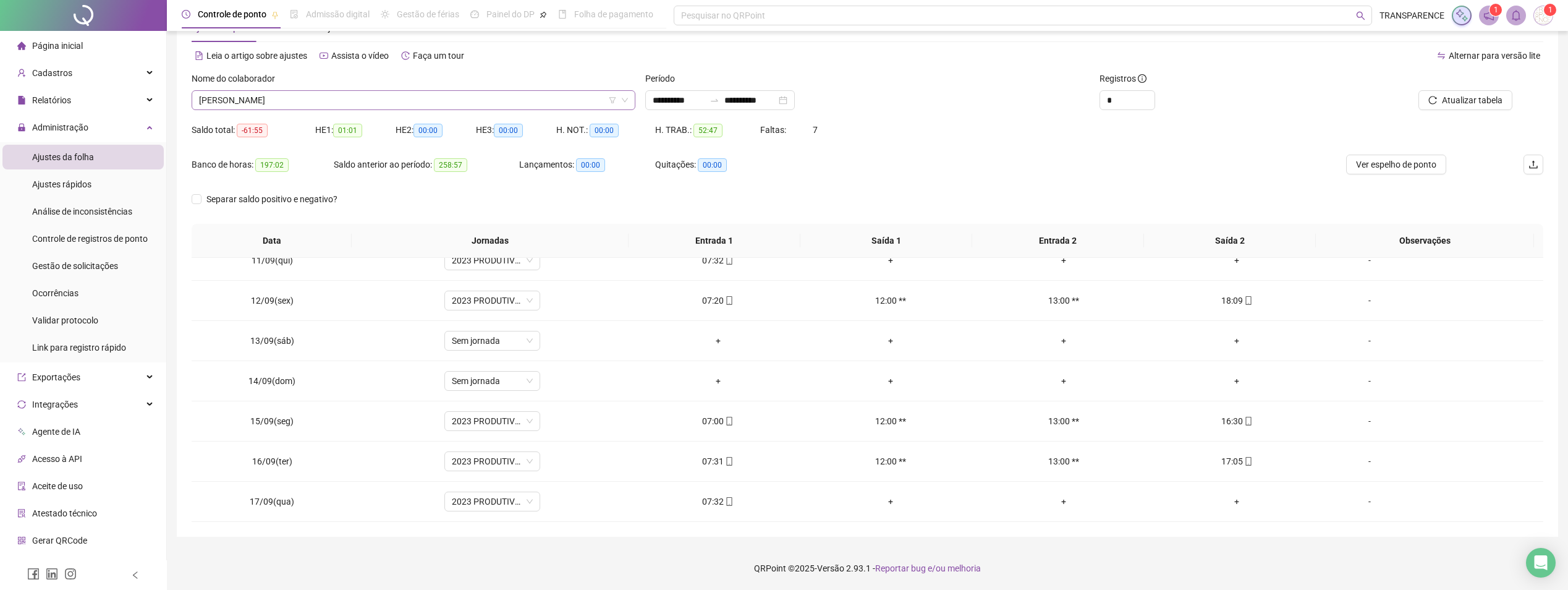
click at [371, 98] on span "[PERSON_NAME]" at bounding box center [413, 100] width 429 height 19
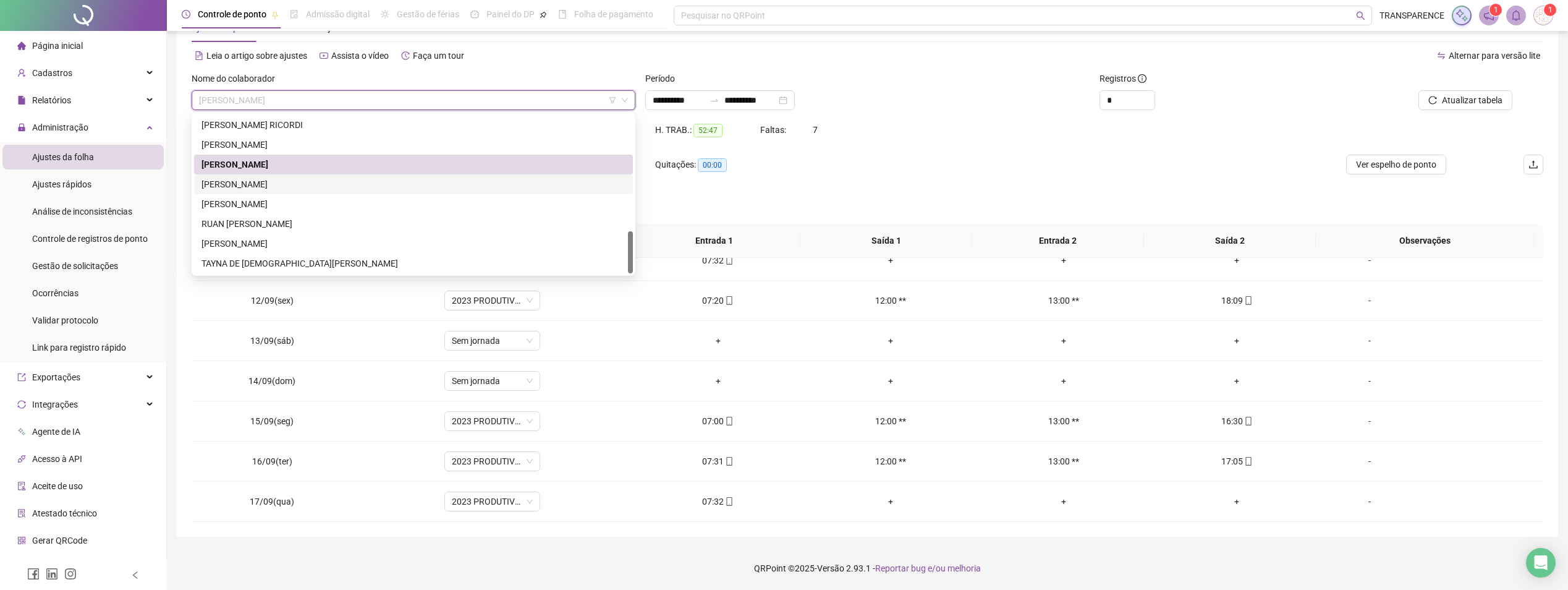
click at [319, 185] on div "[PERSON_NAME]" at bounding box center [413, 185] width 424 height 14
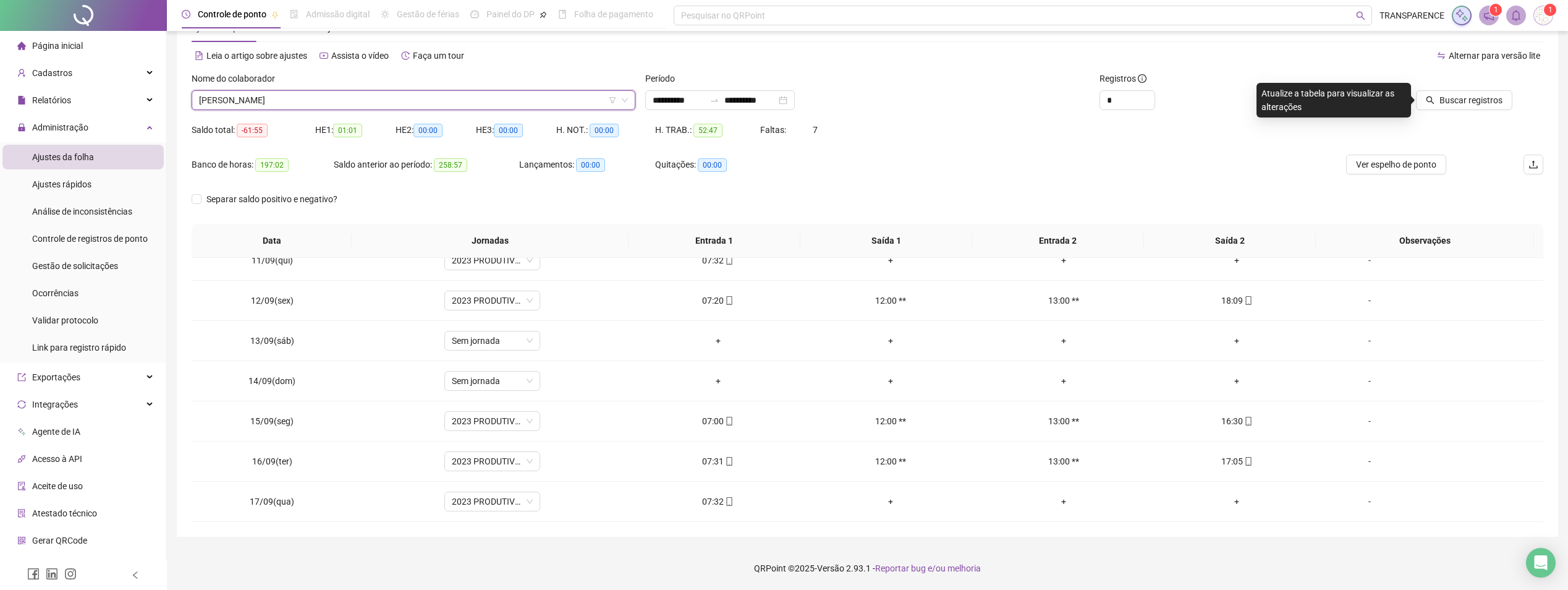
click at [555, 91] on span "[PERSON_NAME]" at bounding box center [413, 100] width 429 height 19
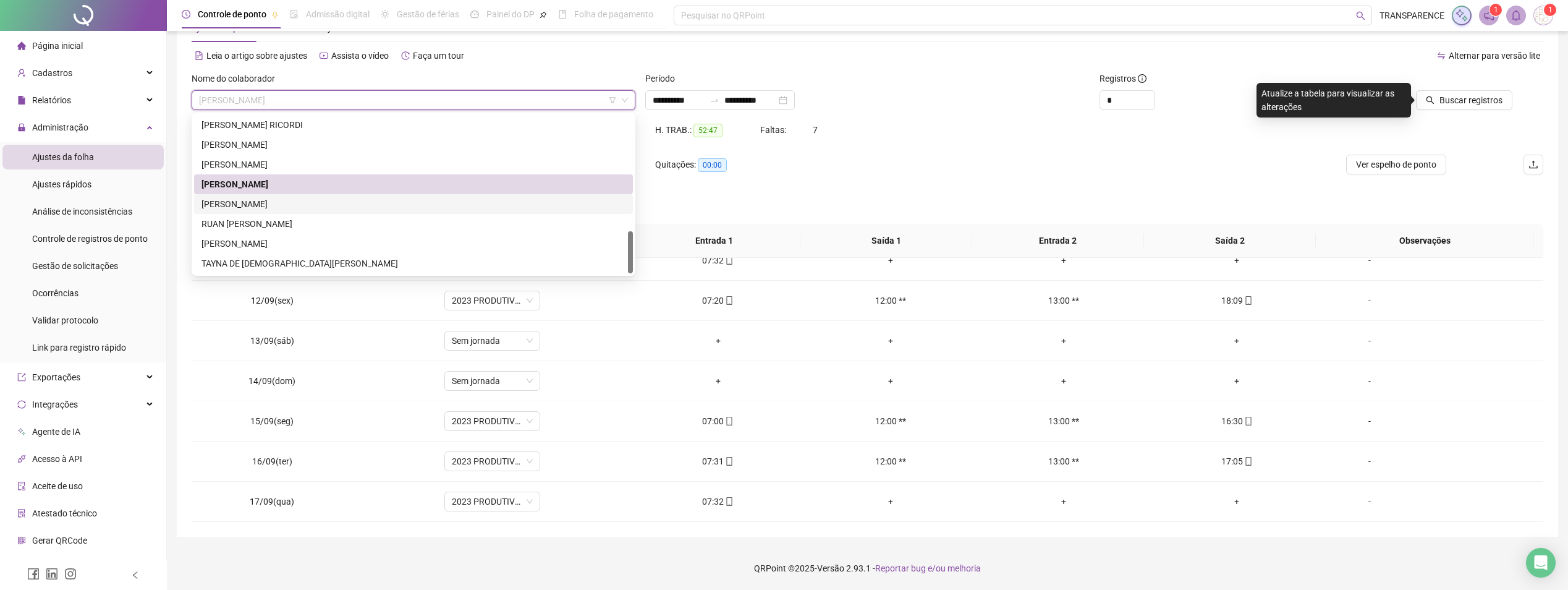
click at [276, 211] on div "[PERSON_NAME]" at bounding box center [413, 204] width 439 height 20
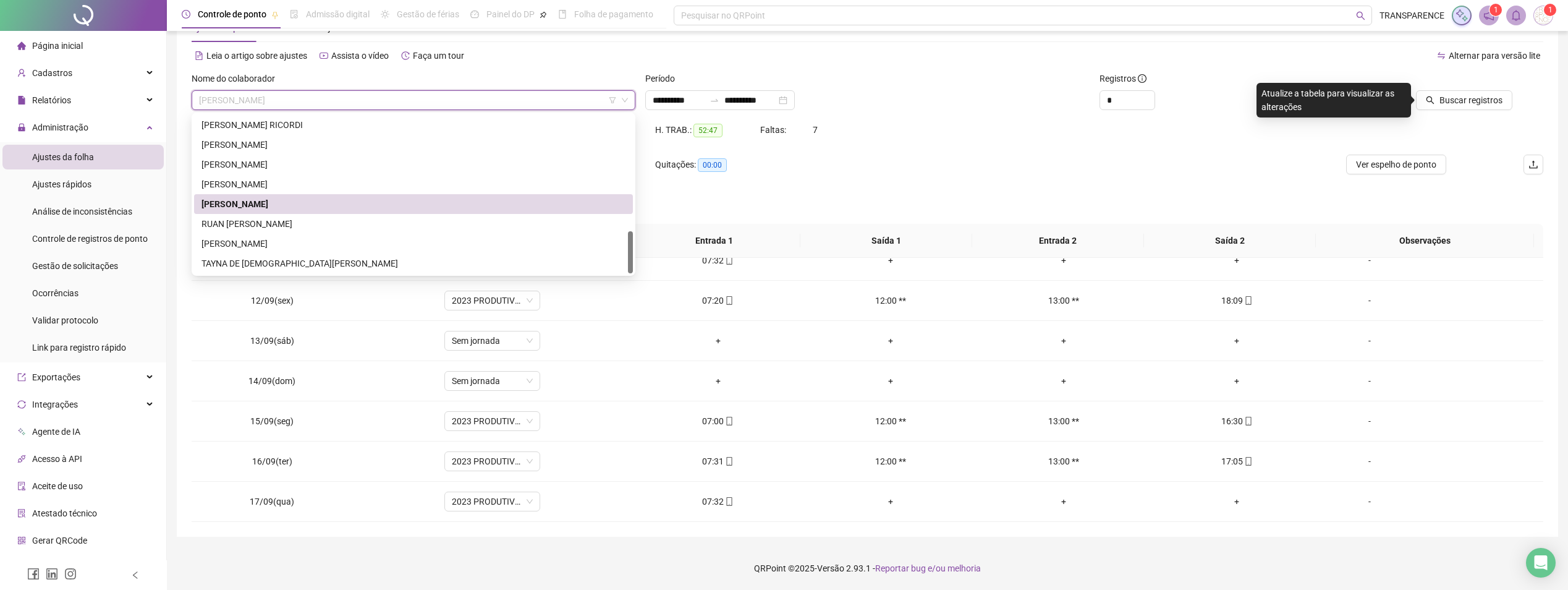
click at [368, 96] on span "[PERSON_NAME]" at bounding box center [413, 100] width 429 height 19
click at [299, 206] on div "[PERSON_NAME]" at bounding box center [413, 204] width 424 height 14
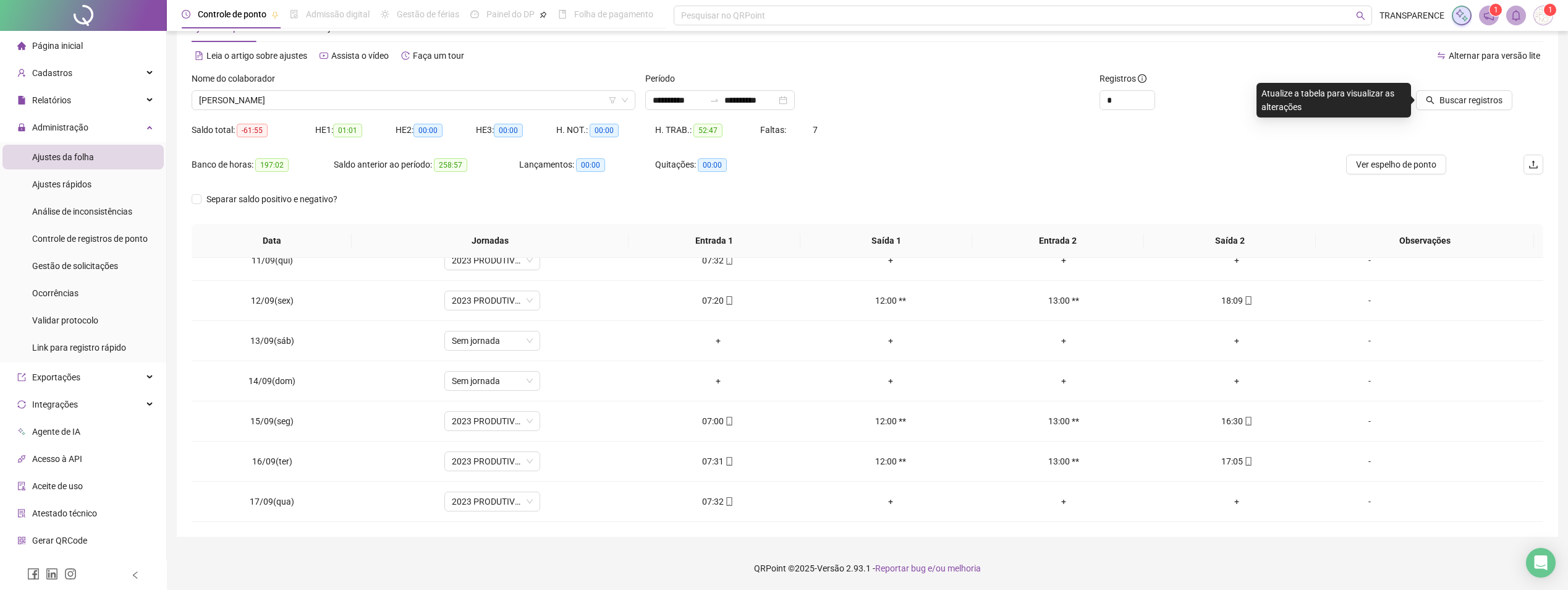
drag, startPoint x: 332, startPoint y: 114, endPoint x: 336, endPoint y: 109, distance: 6.4
click at [333, 113] on div "Nome do colaborador [PERSON_NAME]" at bounding box center [413, 96] width 453 height 48
drag, startPoint x: 340, startPoint y: 104, endPoint x: 333, endPoint y: 122, distance: 19.3
click at [340, 109] on span "[PERSON_NAME]" at bounding box center [413, 100] width 429 height 19
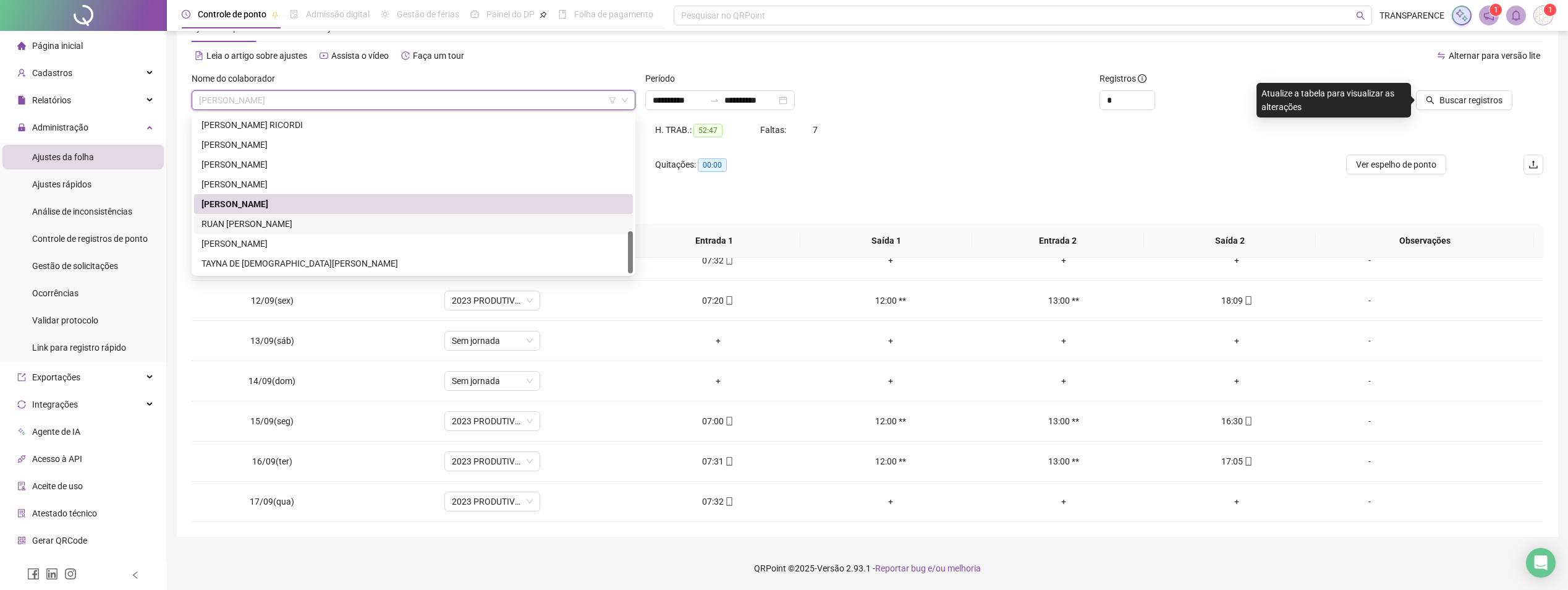
click at [300, 225] on div "RUAN [PERSON_NAME]" at bounding box center [413, 224] width 424 height 14
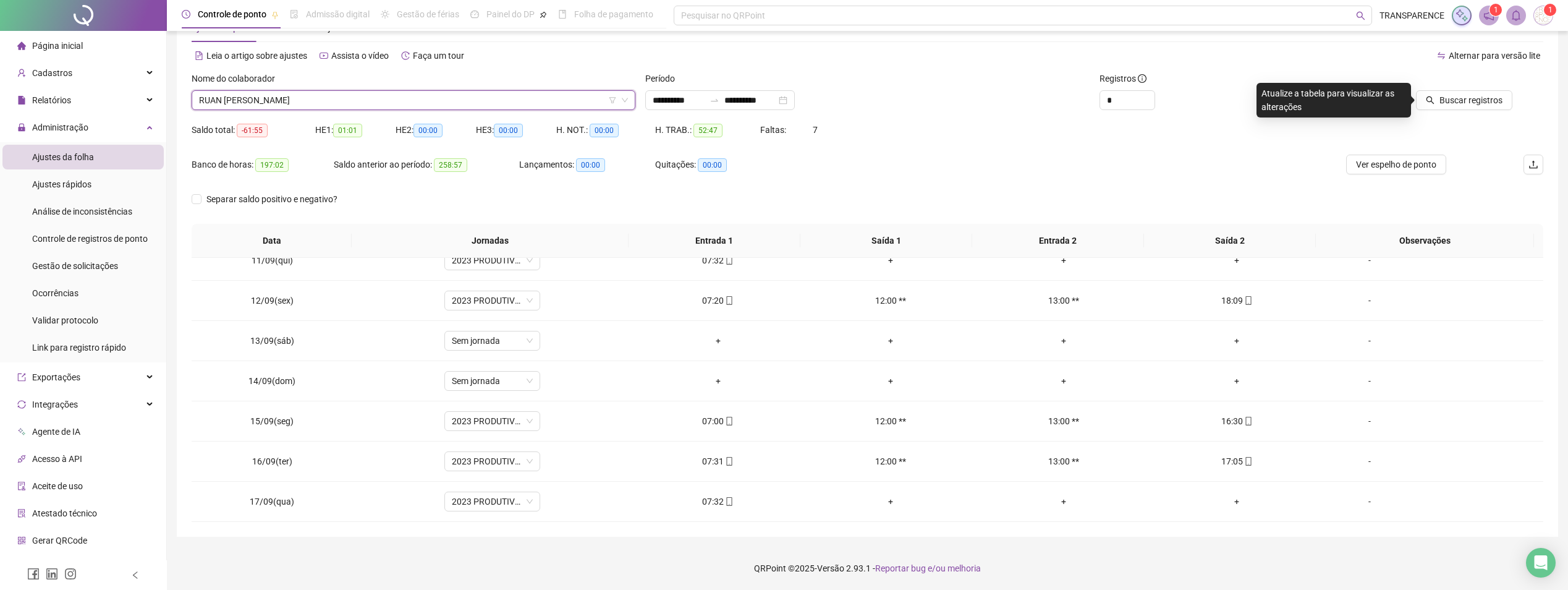
click at [436, 103] on span "RUAN [PERSON_NAME]" at bounding box center [413, 100] width 429 height 19
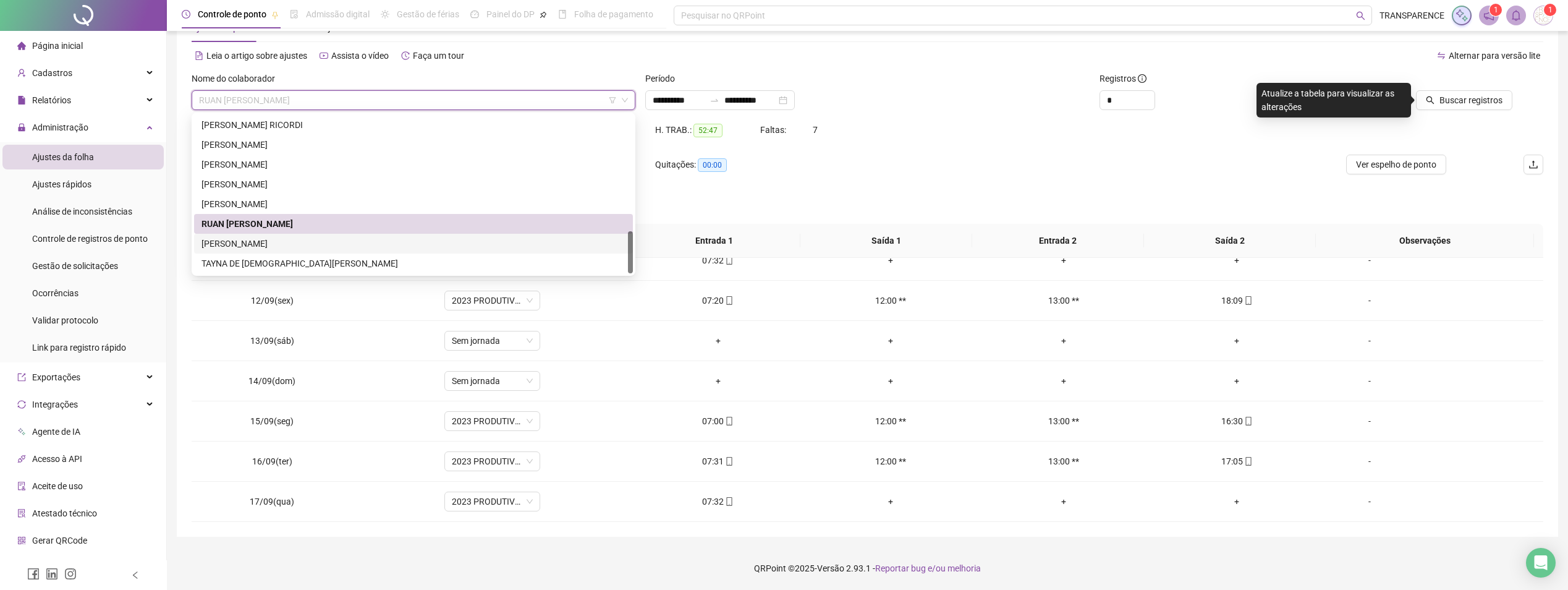
click at [240, 248] on div "[PERSON_NAME]" at bounding box center [413, 243] width 424 height 14
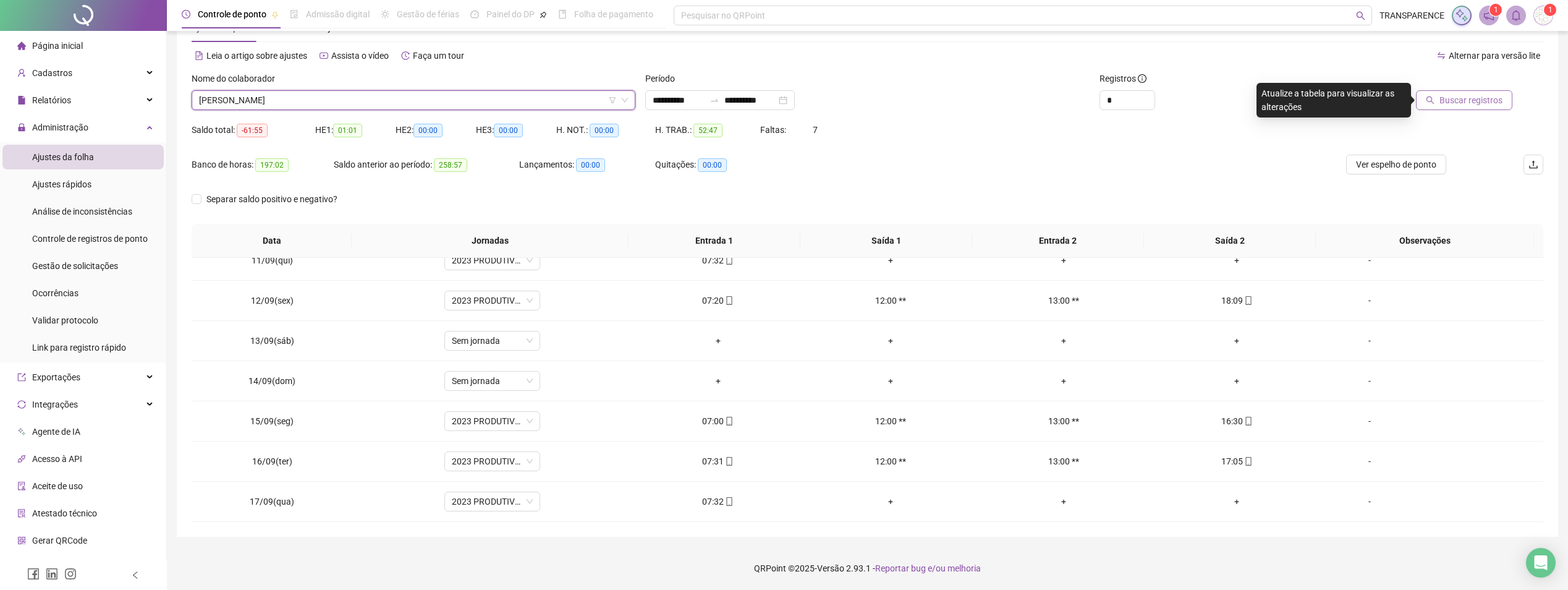
click at [1495, 99] on span "Buscar registros" at bounding box center [1470, 100] width 63 height 14
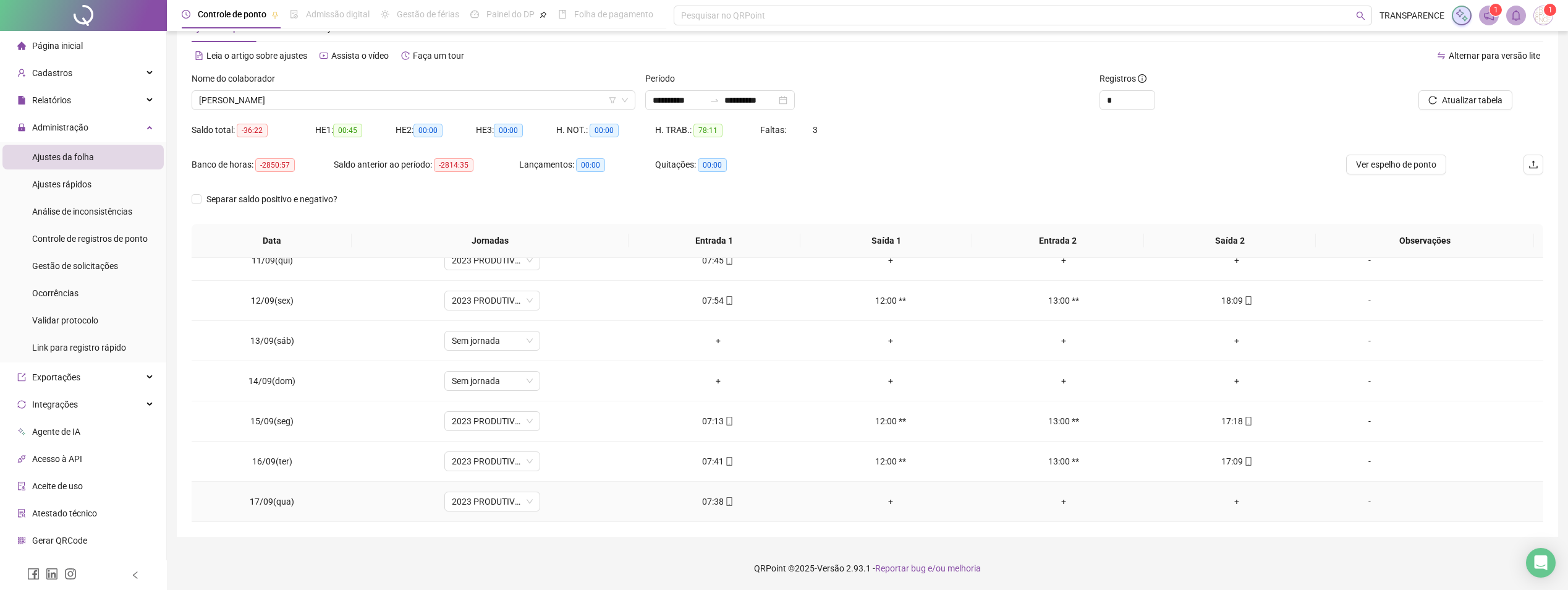
click at [730, 502] on div "07:38" at bounding box center [718, 501] width 153 height 14
type input "**********"
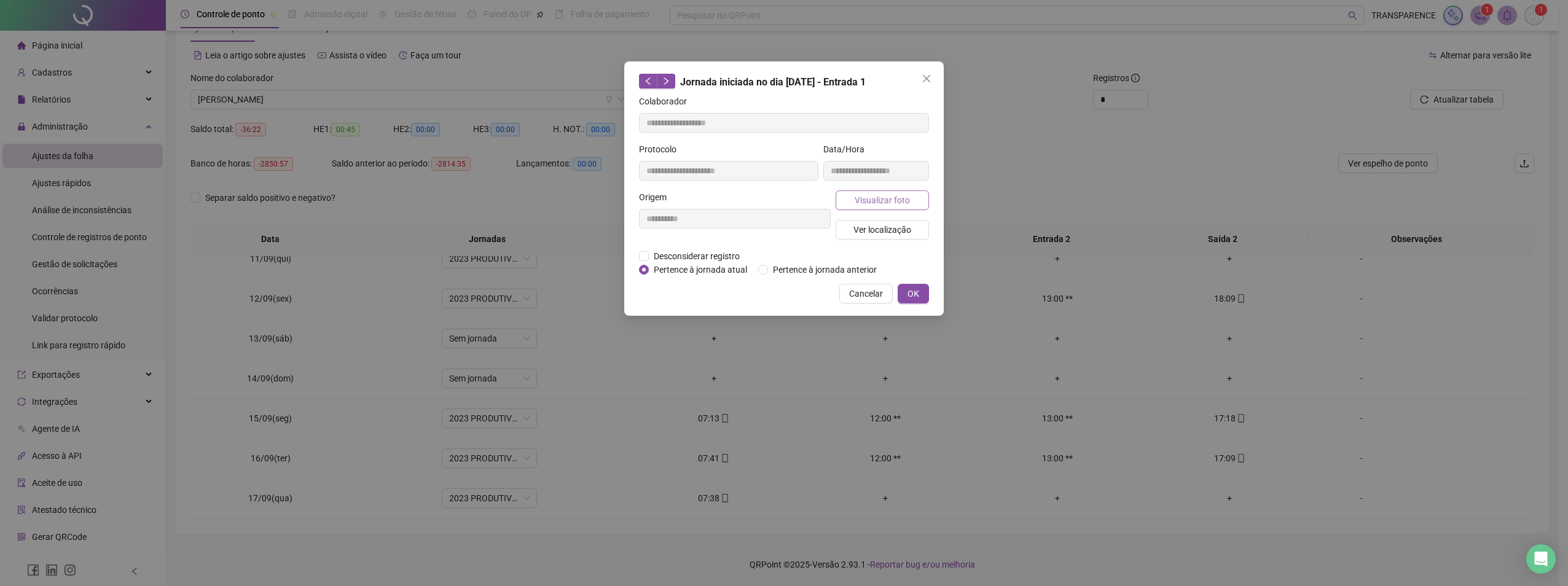
click at [887, 206] on span "Visualizar foto" at bounding box center [882, 200] width 55 height 14
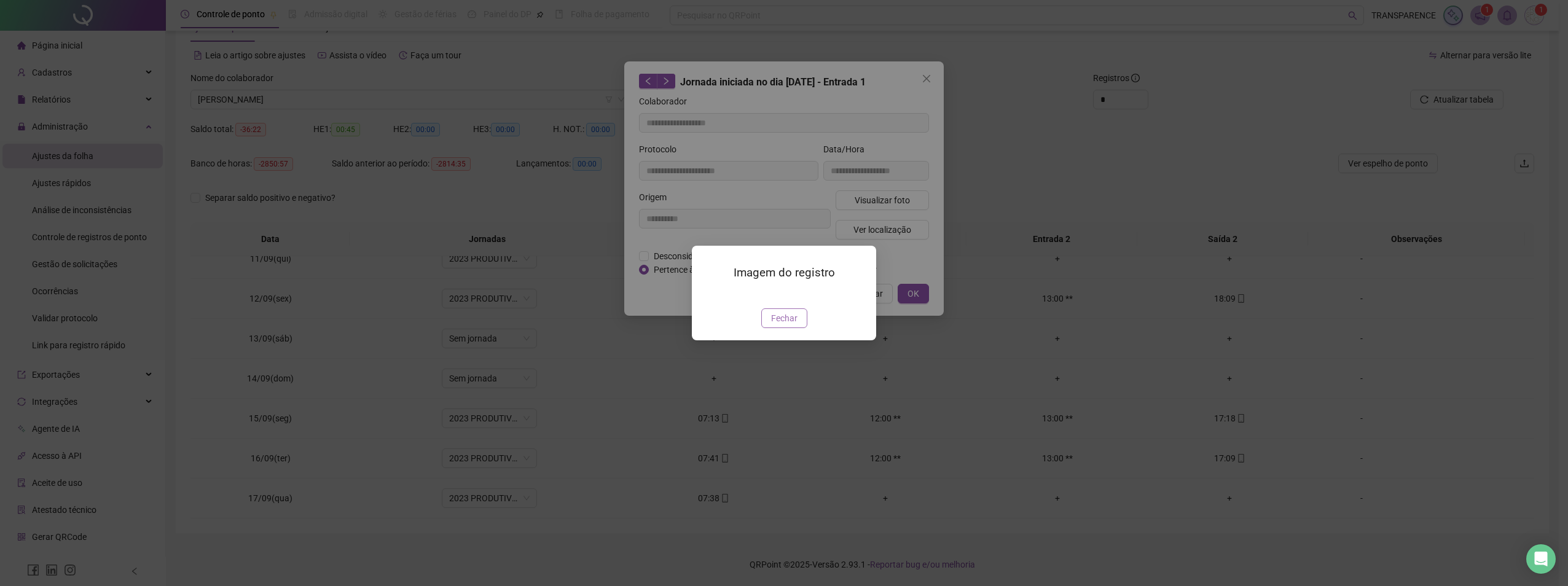
click at [774, 325] on span "Fechar" at bounding box center [784, 318] width 26 height 14
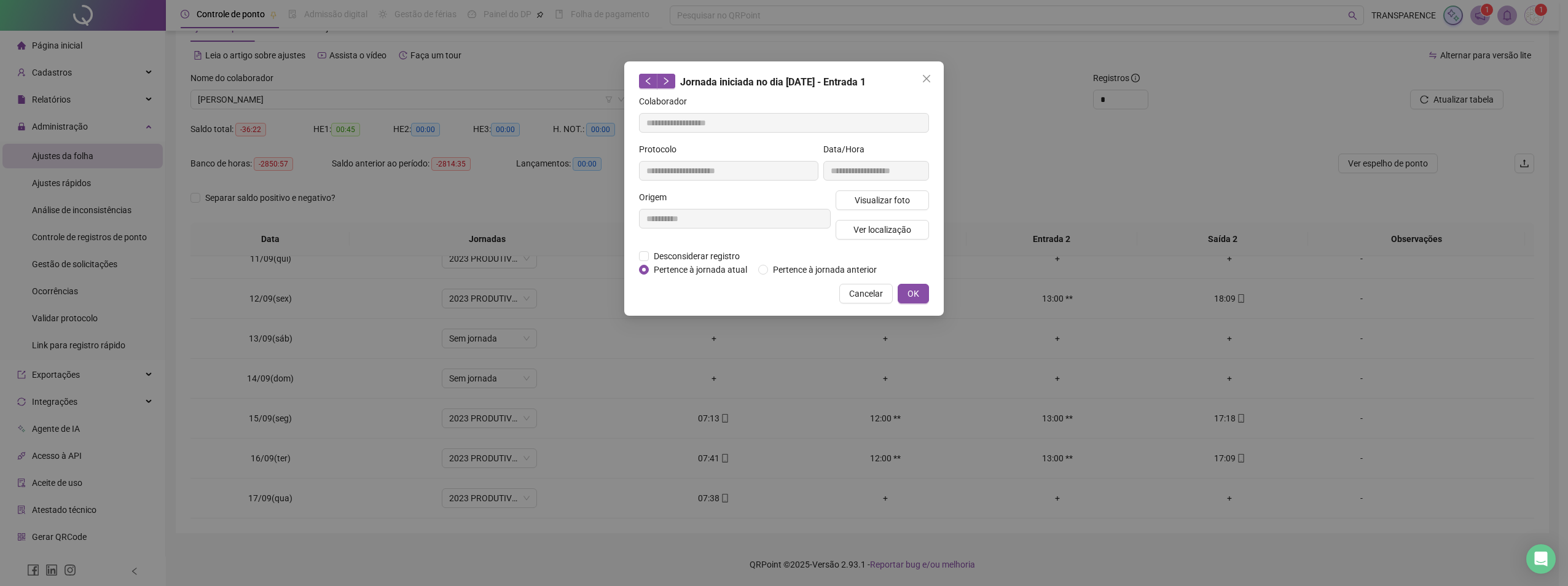
click at [935, 78] on span "Close" at bounding box center [926, 79] width 20 height 10
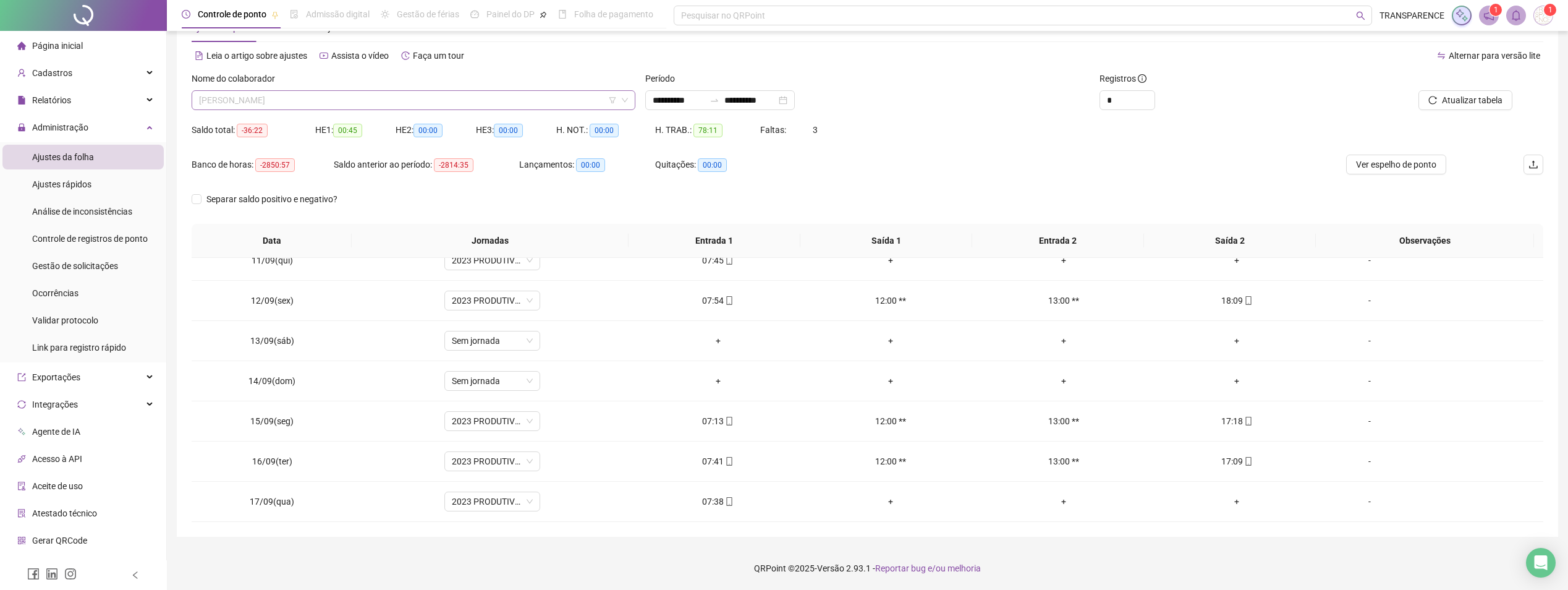
click at [512, 100] on span "[PERSON_NAME]" at bounding box center [413, 100] width 429 height 19
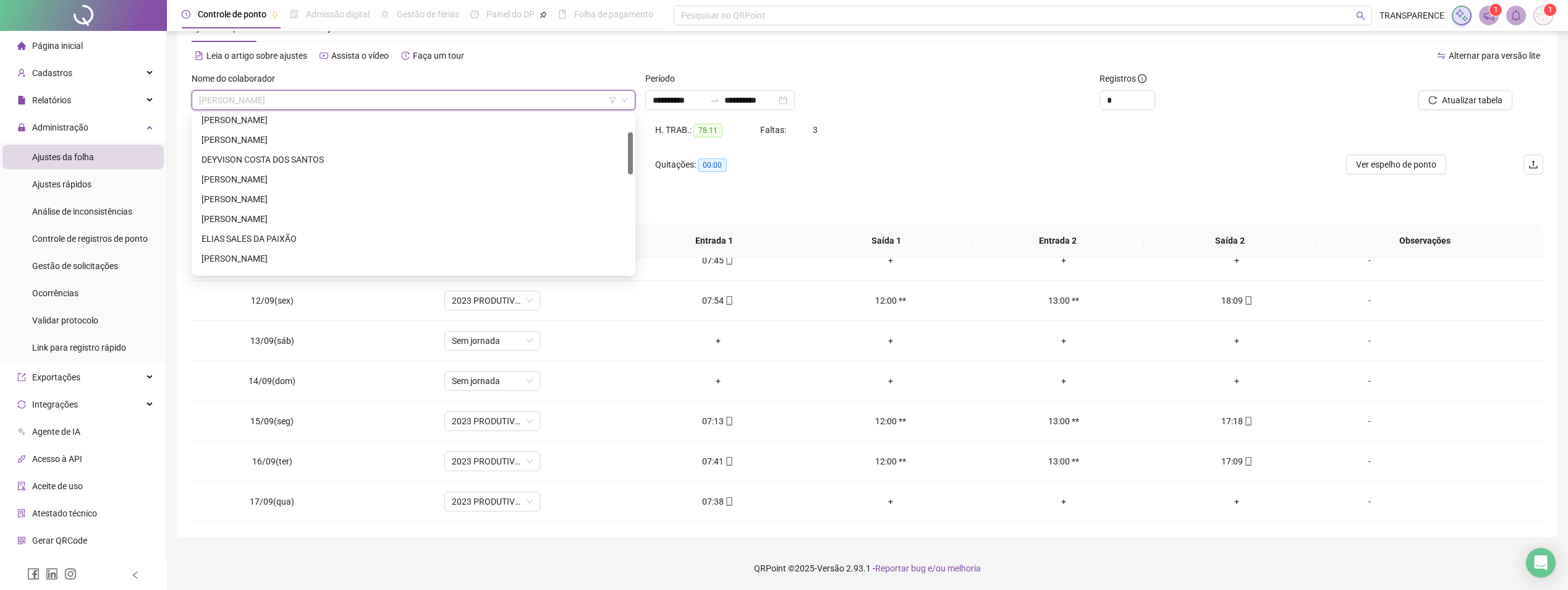
scroll to position [0, 0]
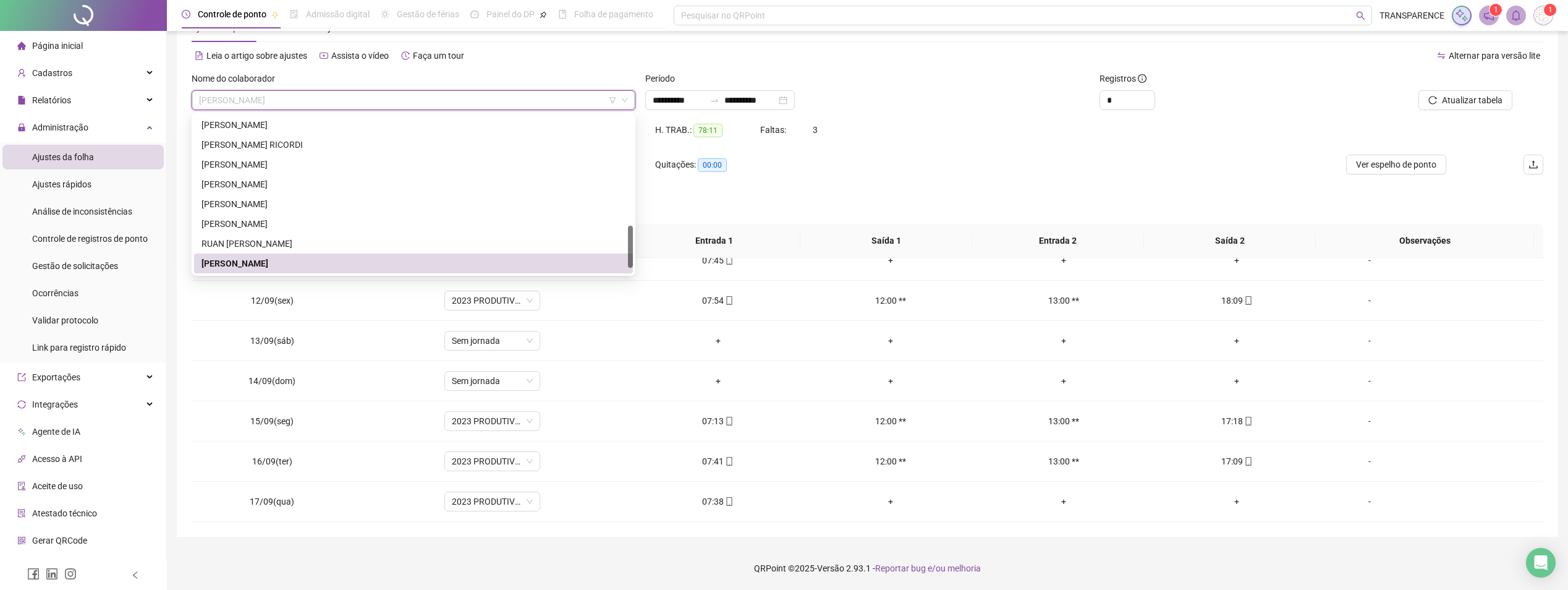
click at [514, 103] on span "[PERSON_NAME]" at bounding box center [413, 100] width 429 height 19
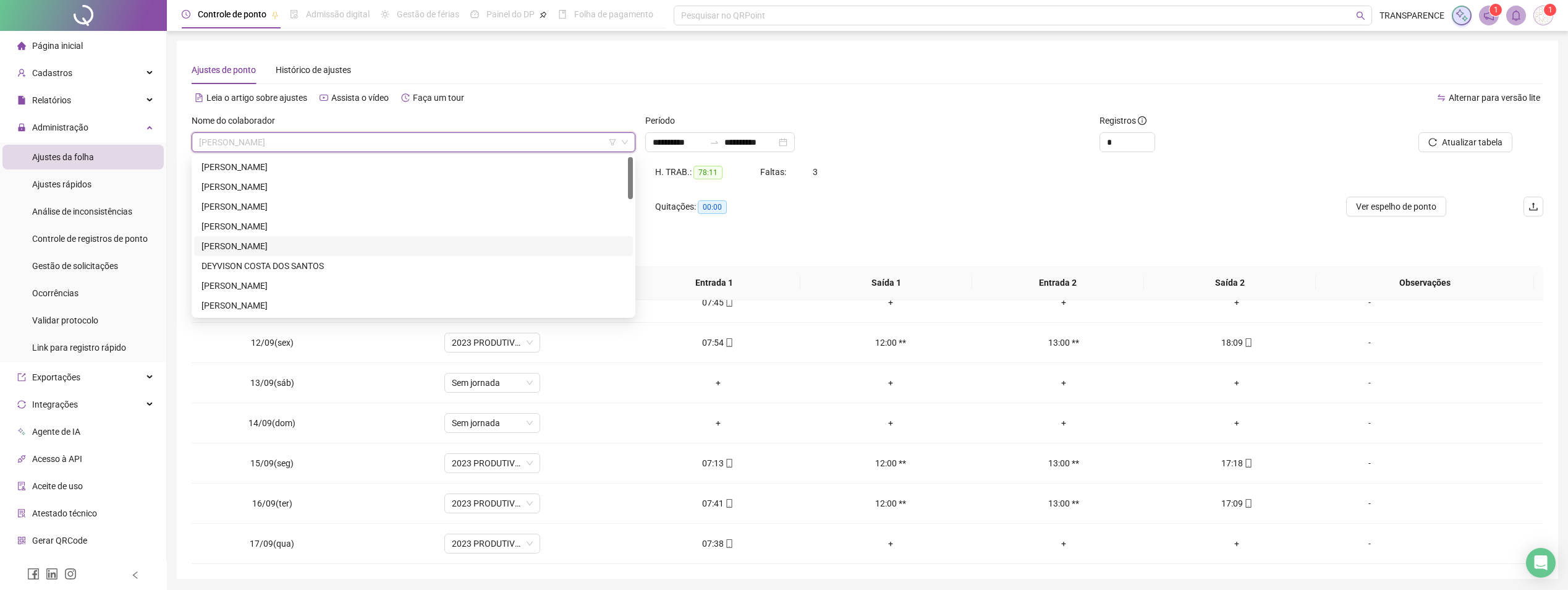
click at [285, 244] on div "[PERSON_NAME]" at bounding box center [413, 246] width 424 height 14
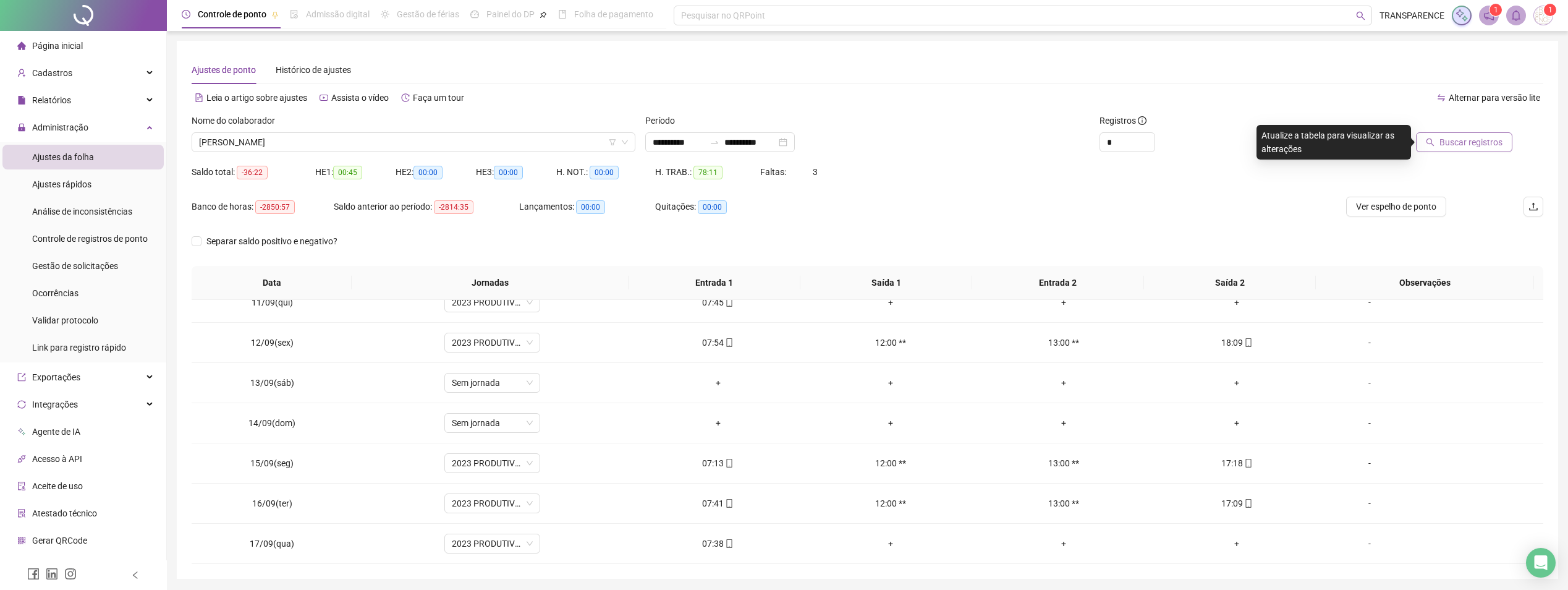
click at [1497, 143] on span "Buscar registros" at bounding box center [1470, 142] width 63 height 14
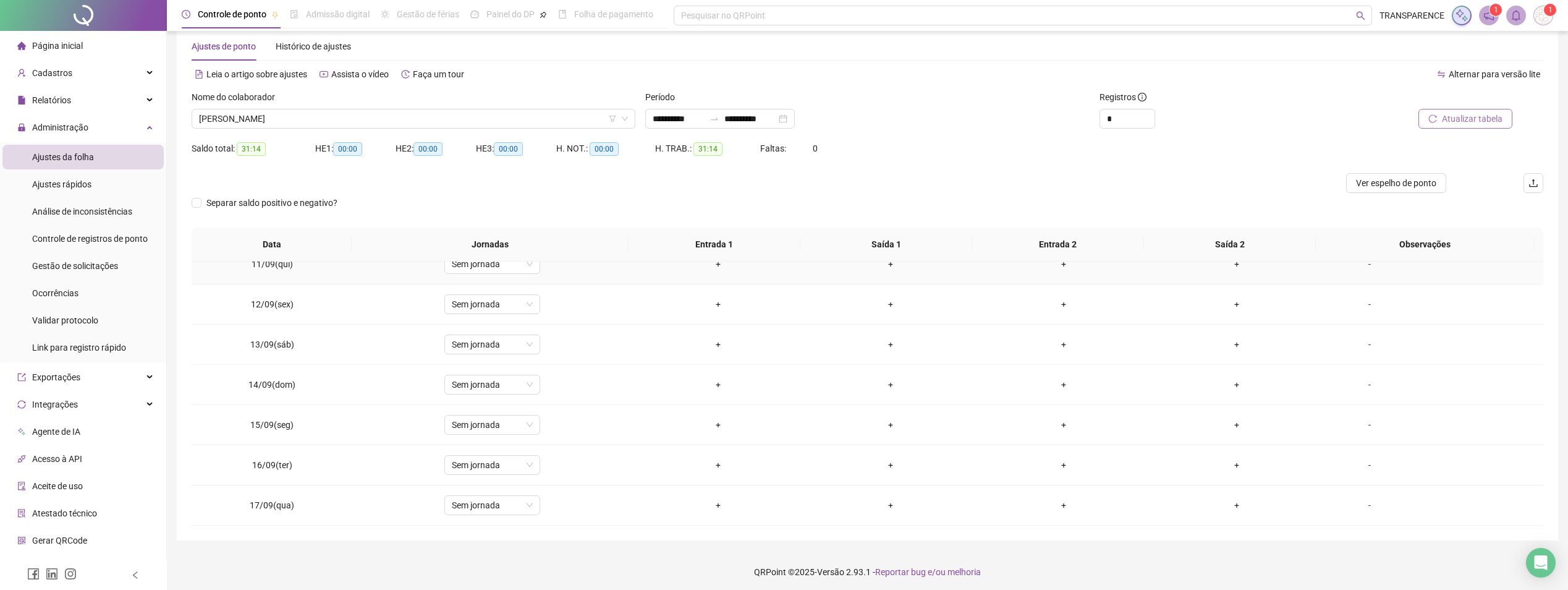
scroll to position [27, 0]
click at [406, 122] on span "[PERSON_NAME]" at bounding box center [413, 115] width 429 height 19
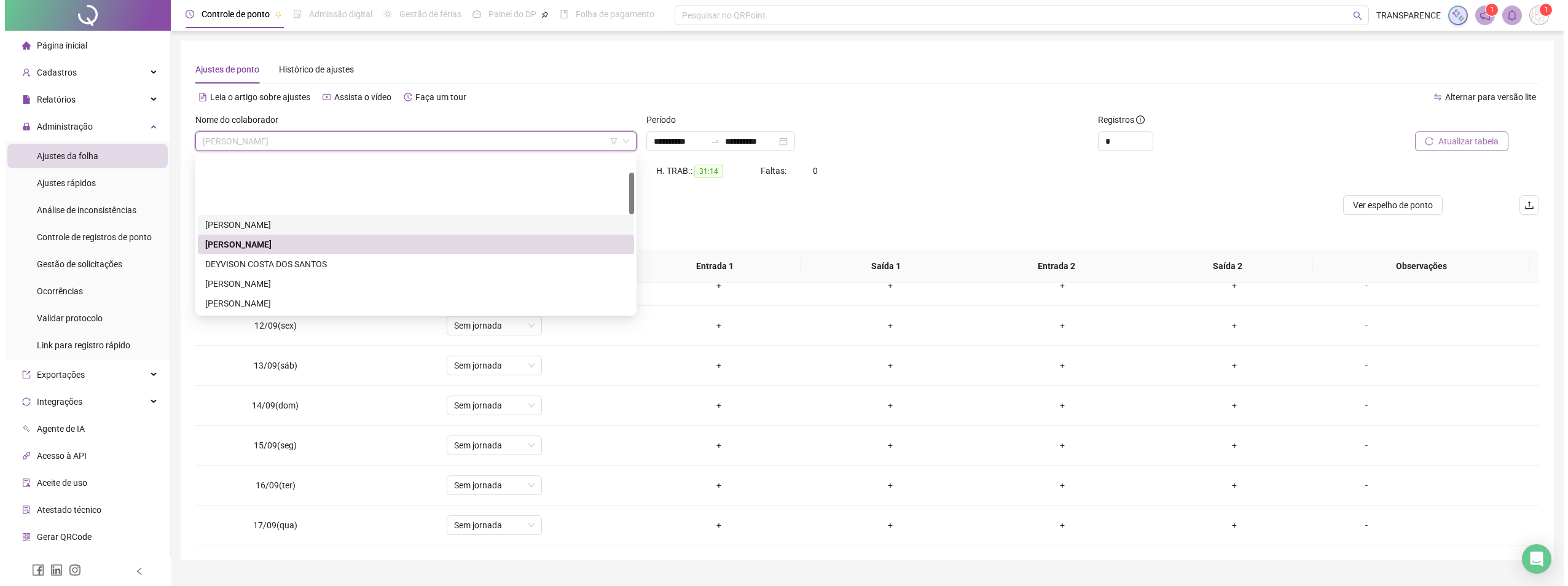
scroll to position [62, 0]
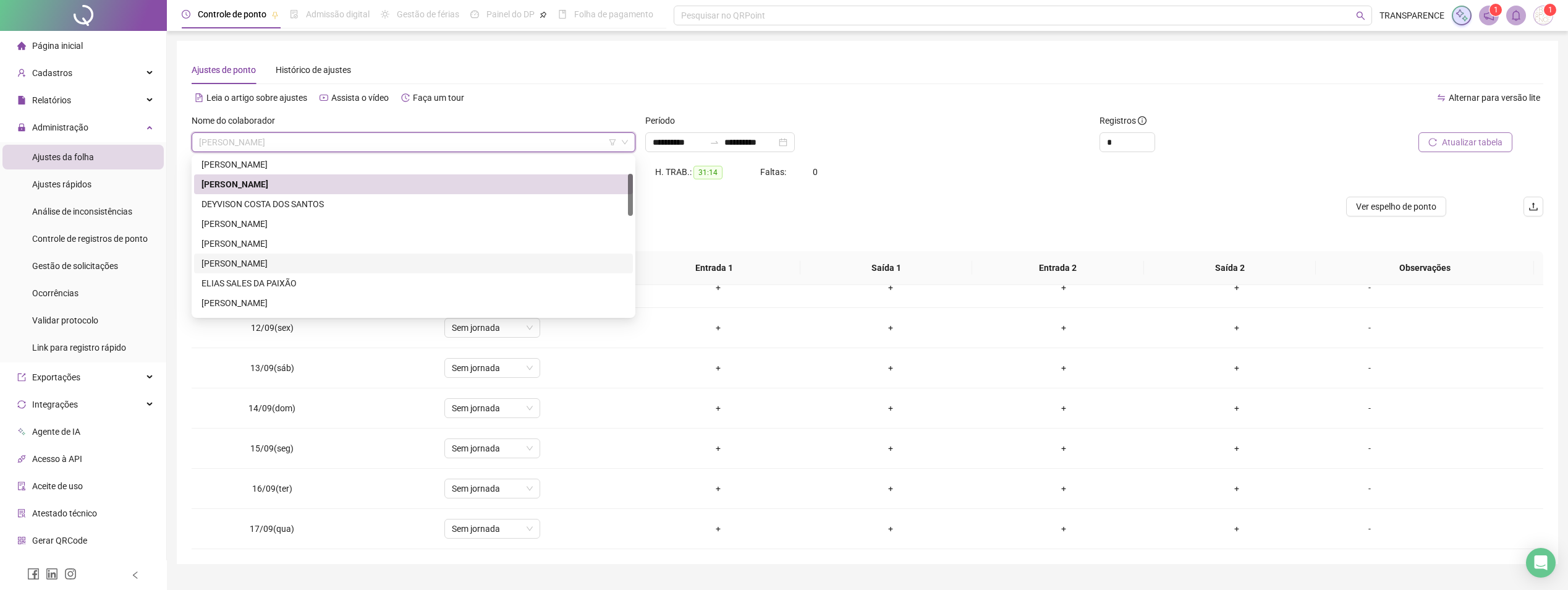
click at [278, 255] on div "[PERSON_NAME]" at bounding box center [413, 263] width 439 height 20
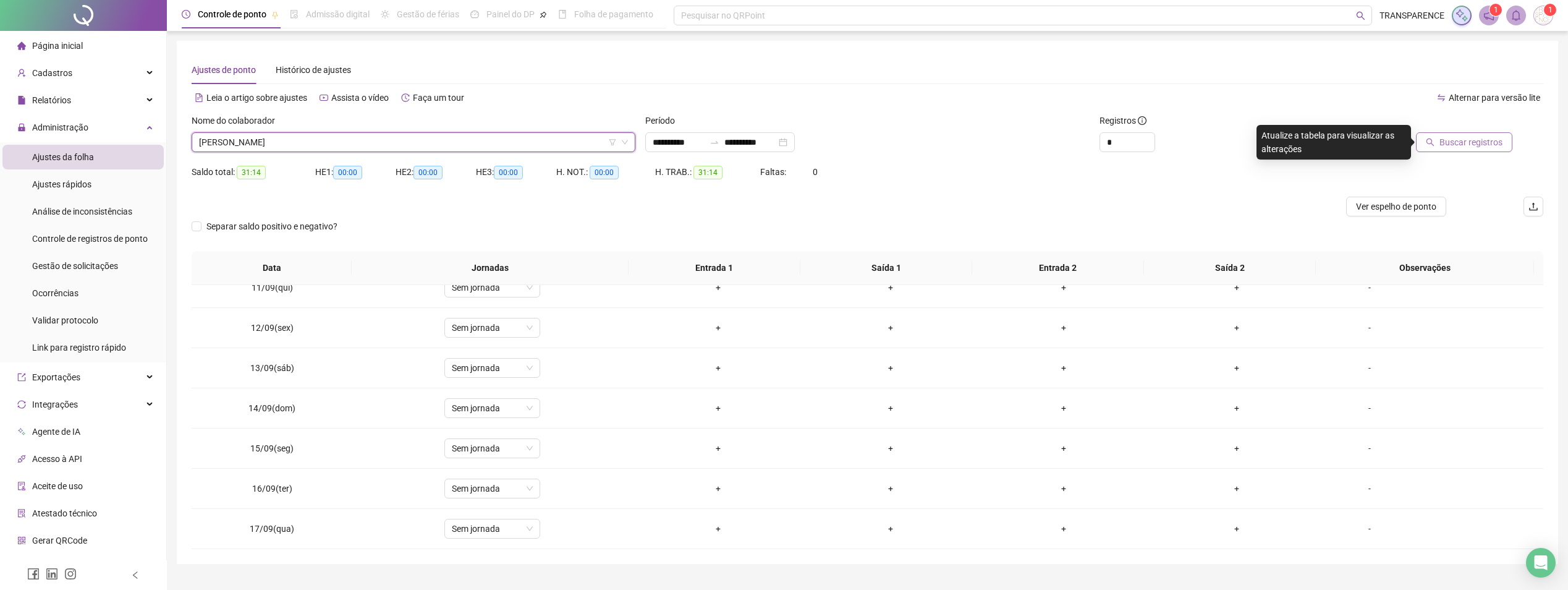
click at [1430, 146] on icon "search" at bounding box center [1430, 142] width 9 height 9
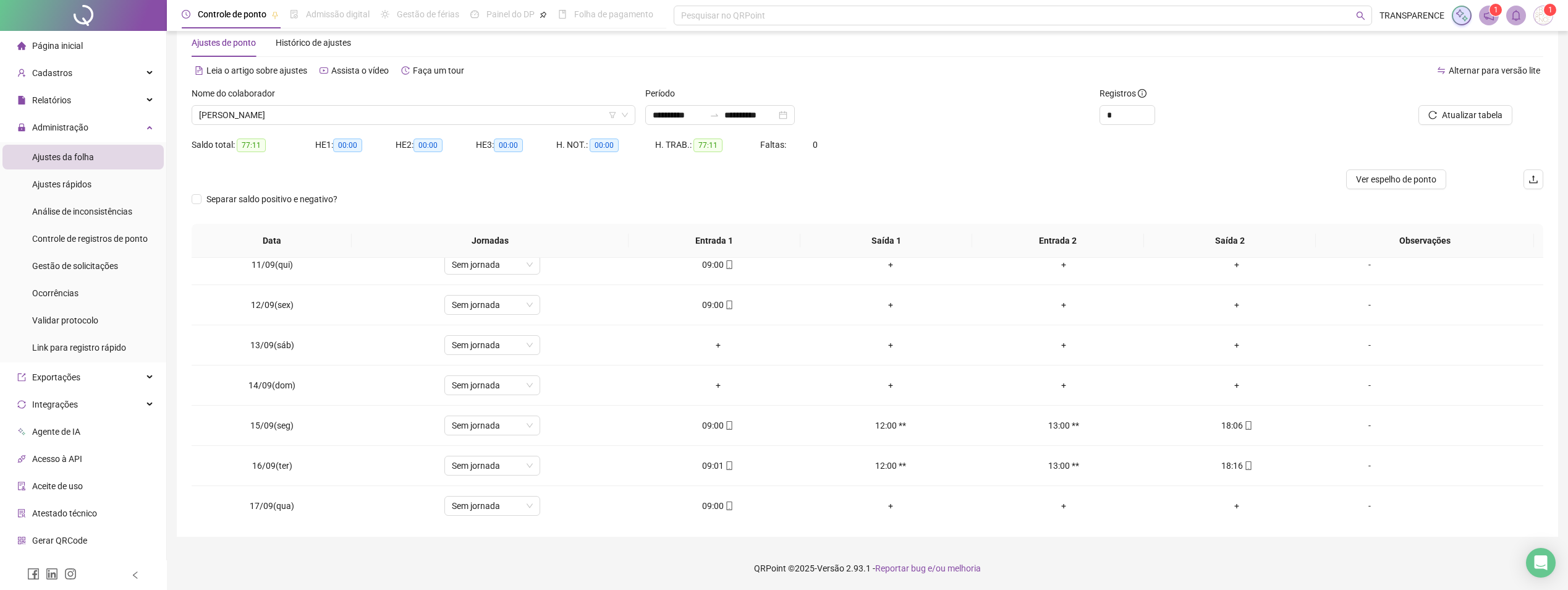
scroll to position [379, 0]
